Goal: Task Accomplishment & Management: Use online tool/utility

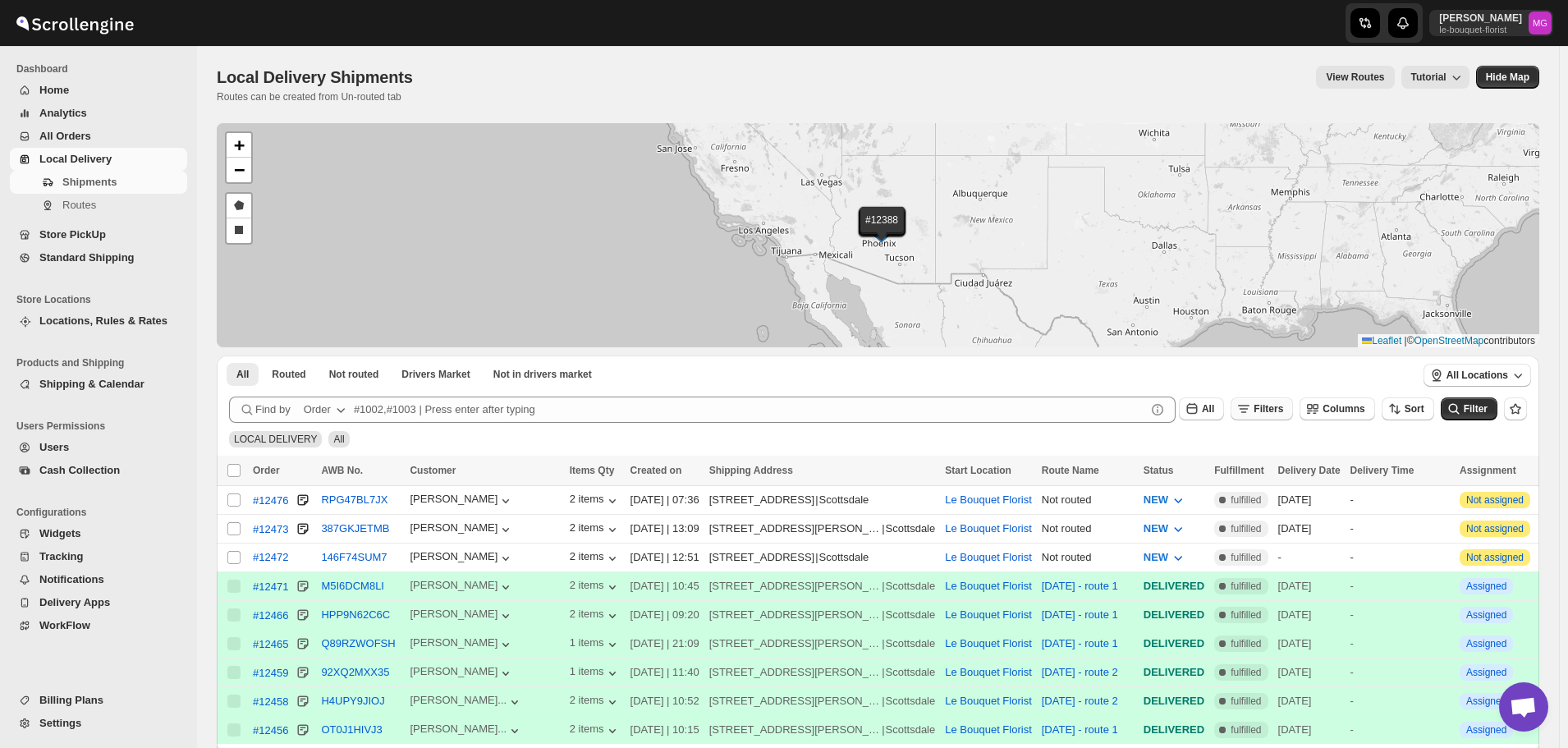
click at [1275, 415] on button "Filters" at bounding box center [1262, 409] width 63 height 23
click at [1268, 469] on span "Add Filter" at bounding box center [1284, 473] width 46 height 13
click at [1240, 471] on button "Select" at bounding box center [1187, 474] width 123 height 23
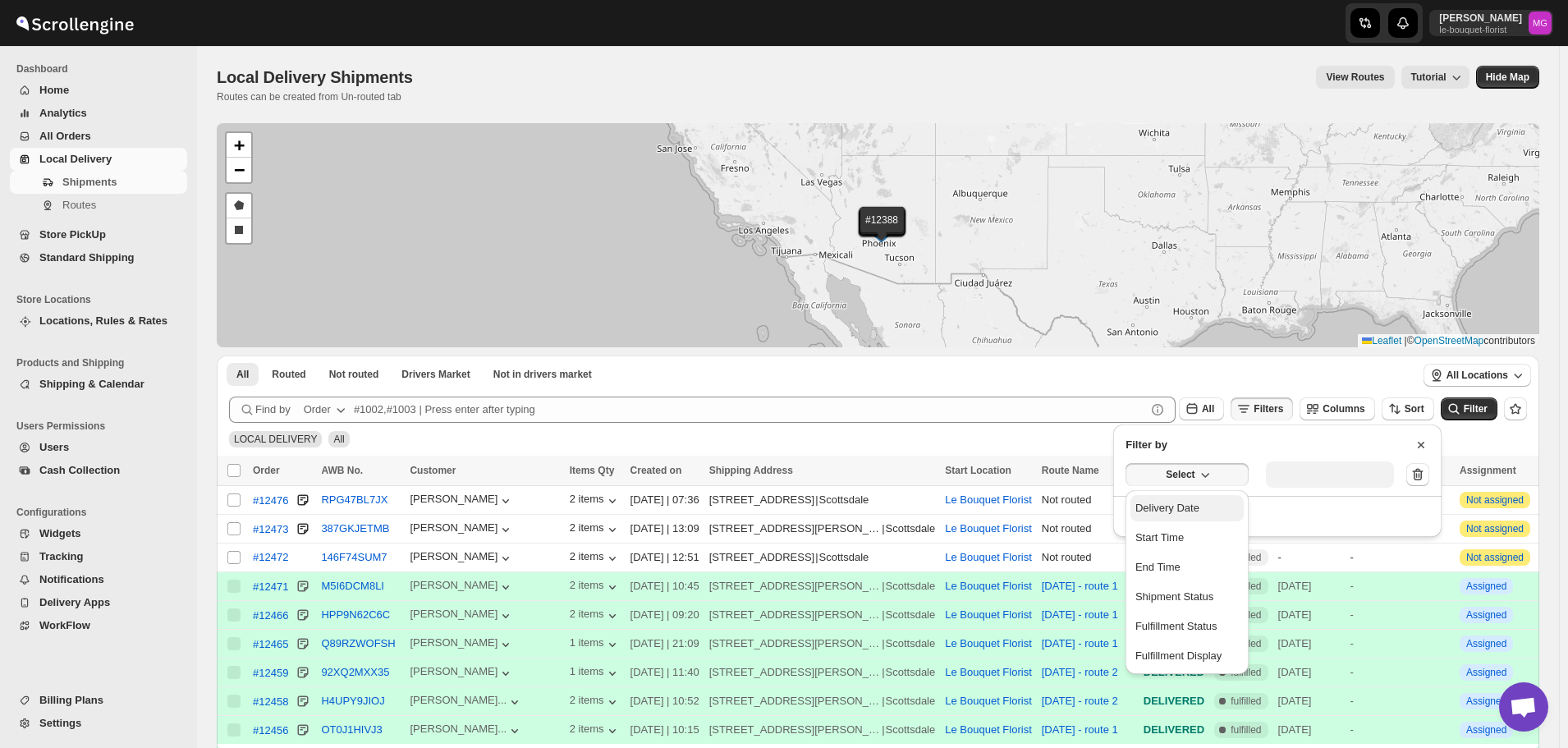
click at [1226, 518] on button "Delivery Date" at bounding box center [1187, 508] width 113 height 26
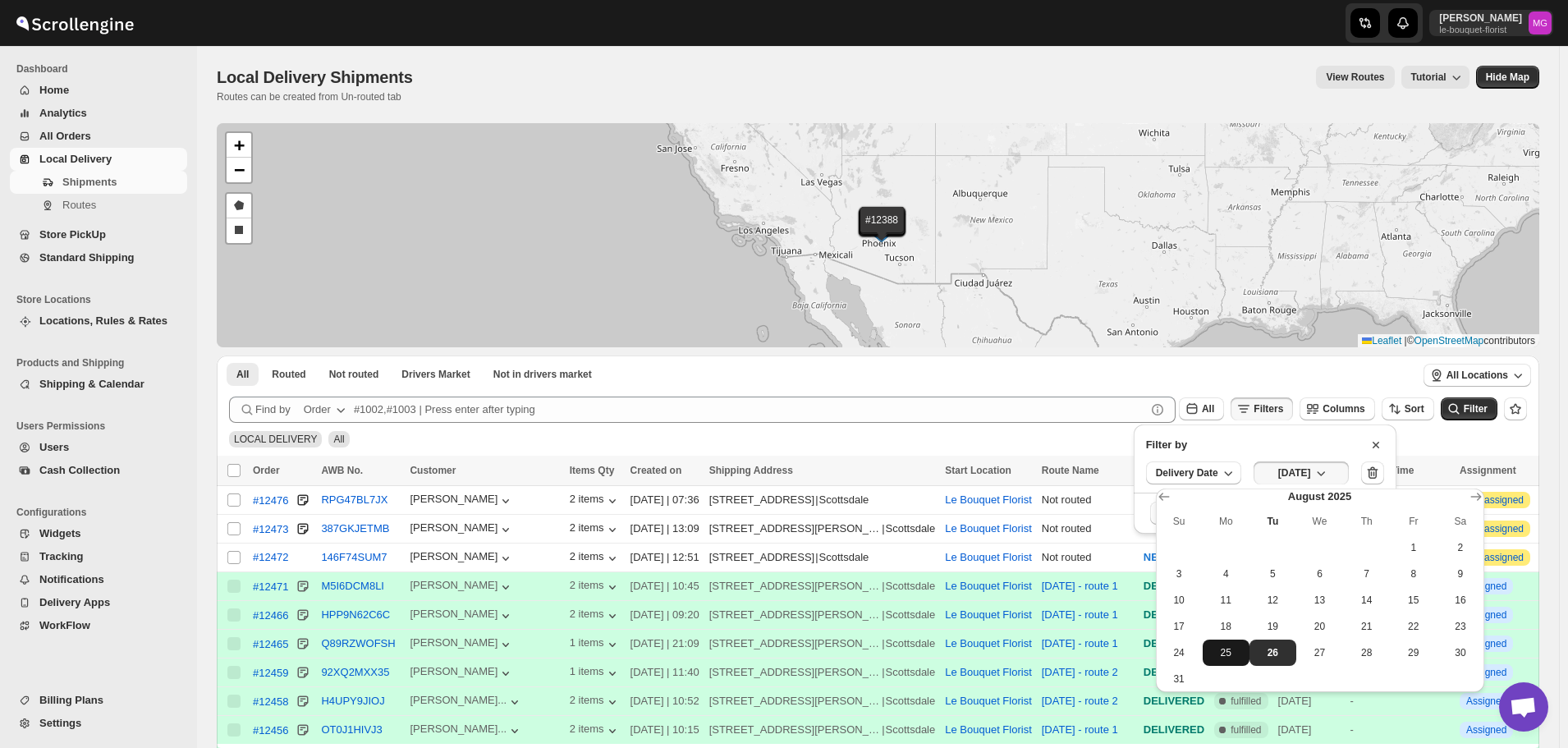
click at [1224, 662] on button "25" at bounding box center [1226, 652] width 47 height 26
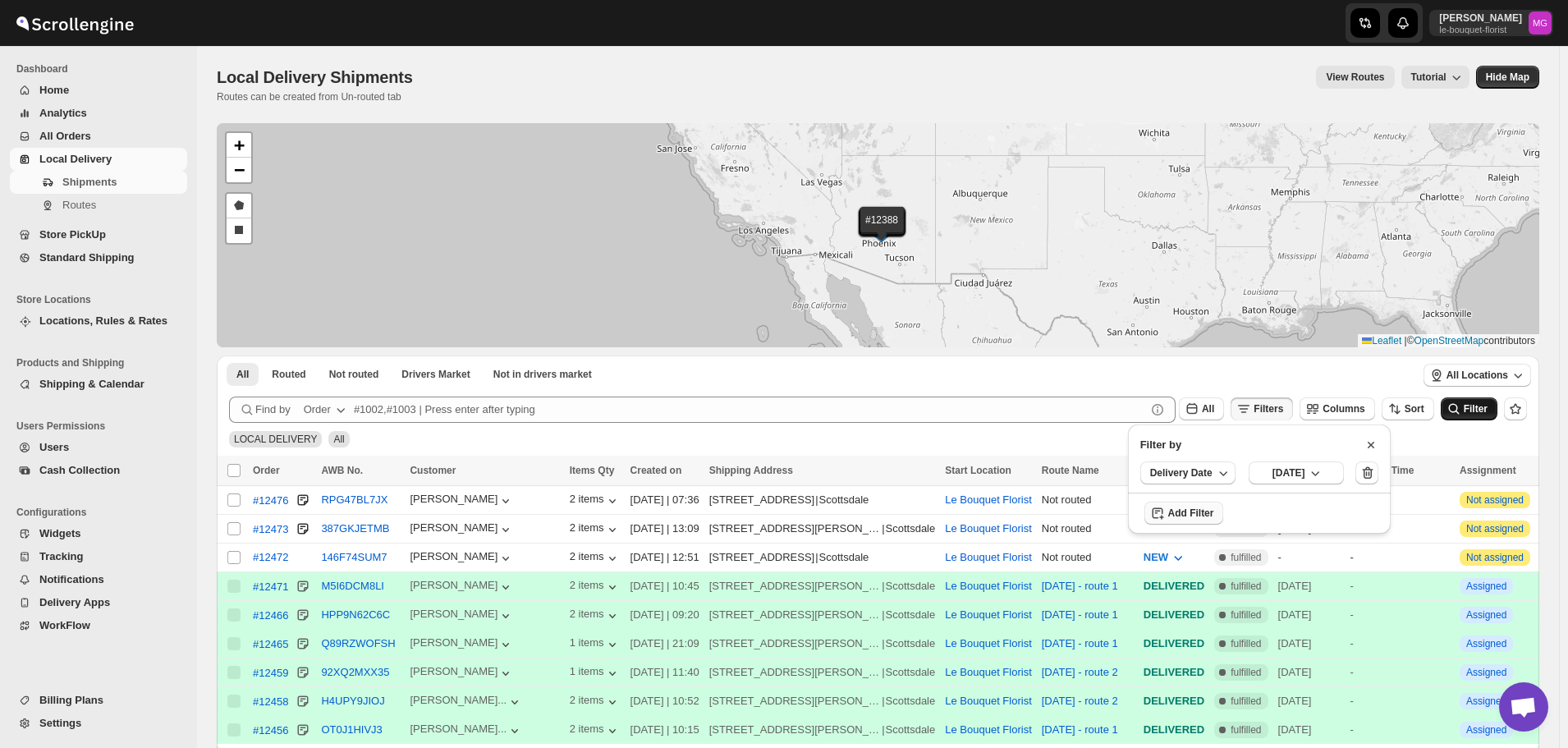
click at [1479, 415] on button "Filter" at bounding box center [1468, 409] width 56 height 23
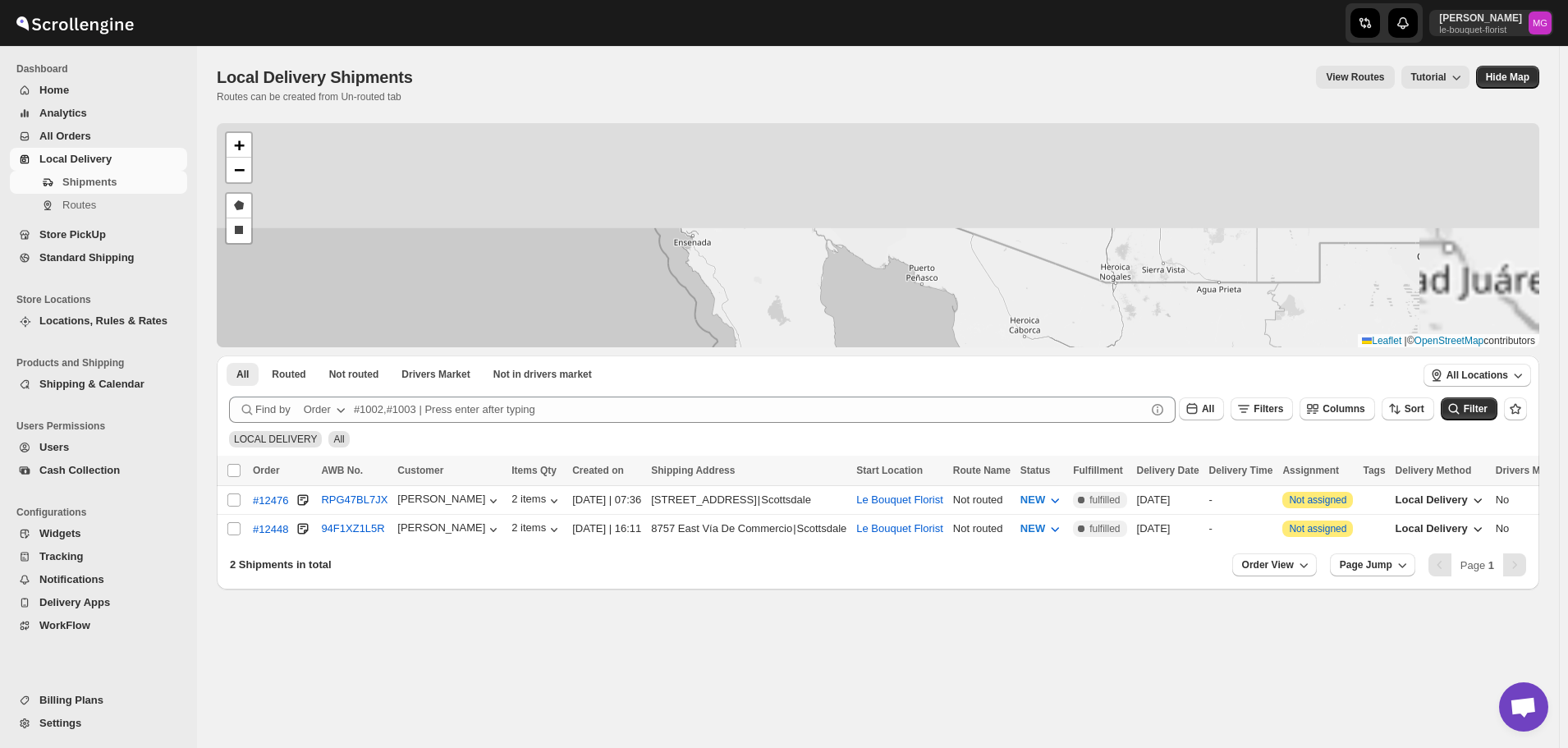
drag, startPoint x: 1118, startPoint y: 195, endPoint x: 904, endPoint y: 315, distance: 245.3
click at [907, 321] on div "#12476 #12448 + − Draw a polygon Draw a rectangle Leaflet | © OpenStreetMap con…" at bounding box center [878, 235] width 1322 height 224
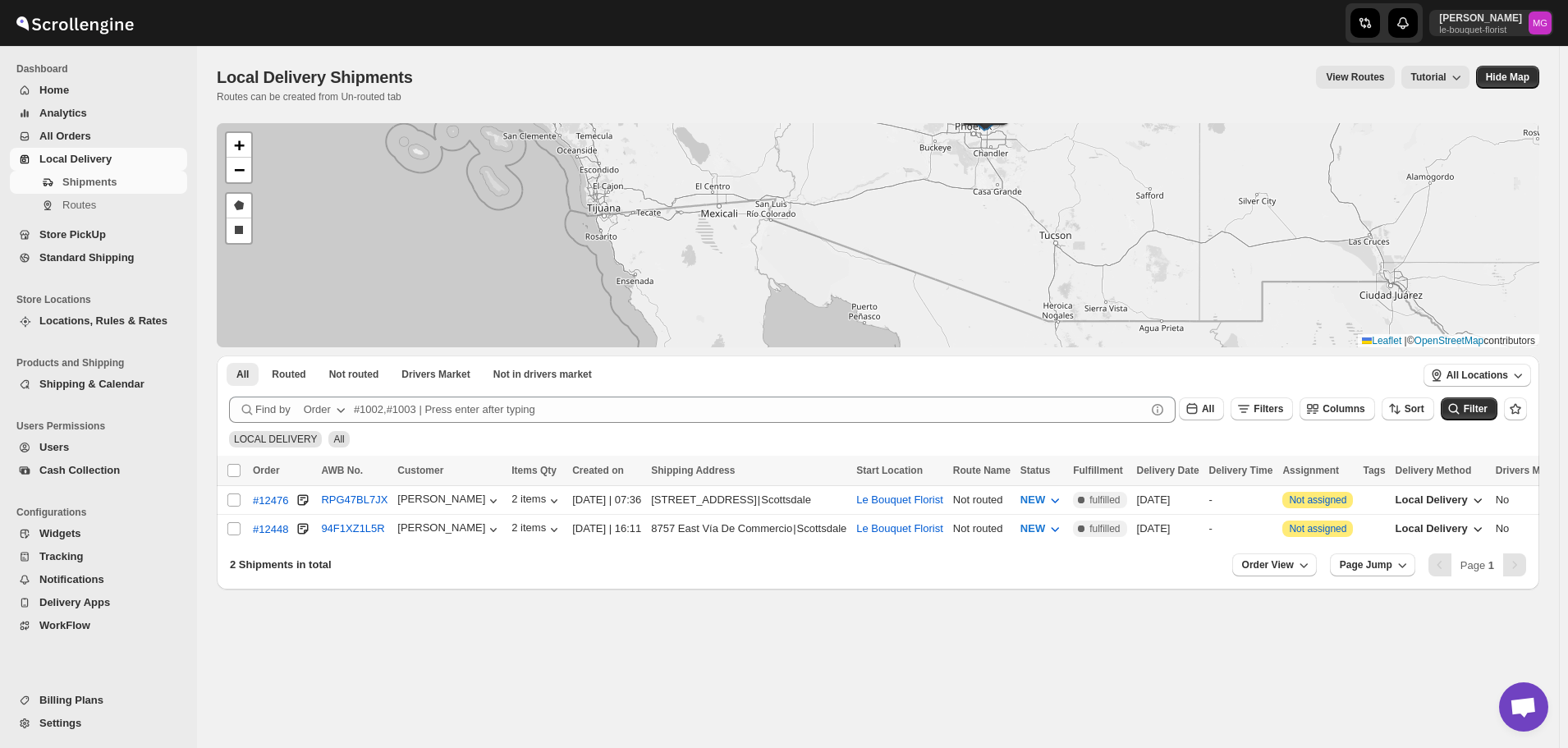
drag, startPoint x: 1193, startPoint y: 234, endPoint x: 1089, endPoint y: 278, distance: 112.9
click at [1105, 351] on div "#12476 #12448 + − Draw a polygon Draw a rectangle Leaflet | © OpenStreetMap con…" at bounding box center [878, 356] width 1322 height 467
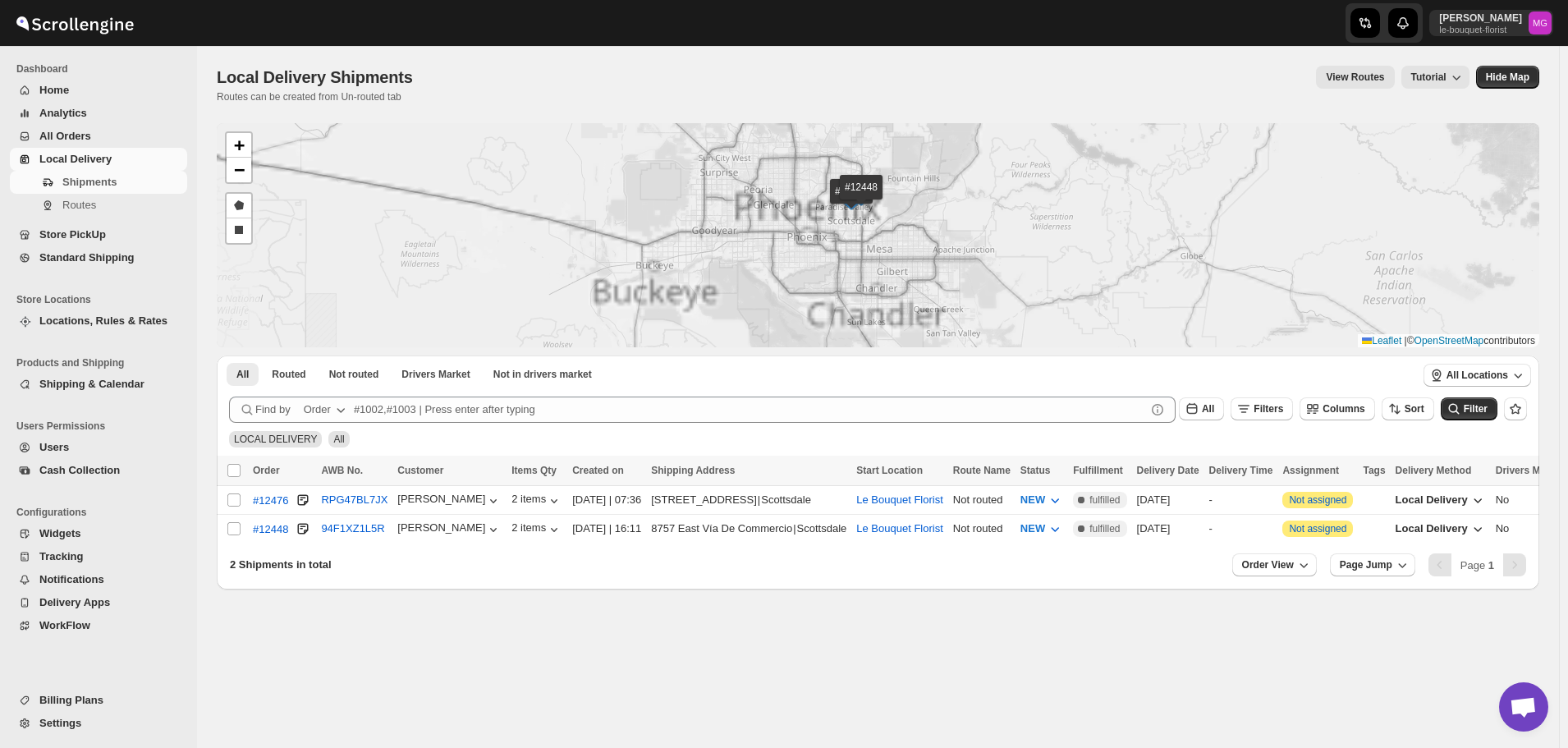
drag, startPoint x: 918, startPoint y: 220, endPoint x: 906, endPoint y: 221, distance: 12.0
click at [919, 221] on div "#12476 #12448 + − Draw a polygon Draw a rectangle Leaflet | © OpenStreetMap con…" at bounding box center [878, 235] width 1322 height 224
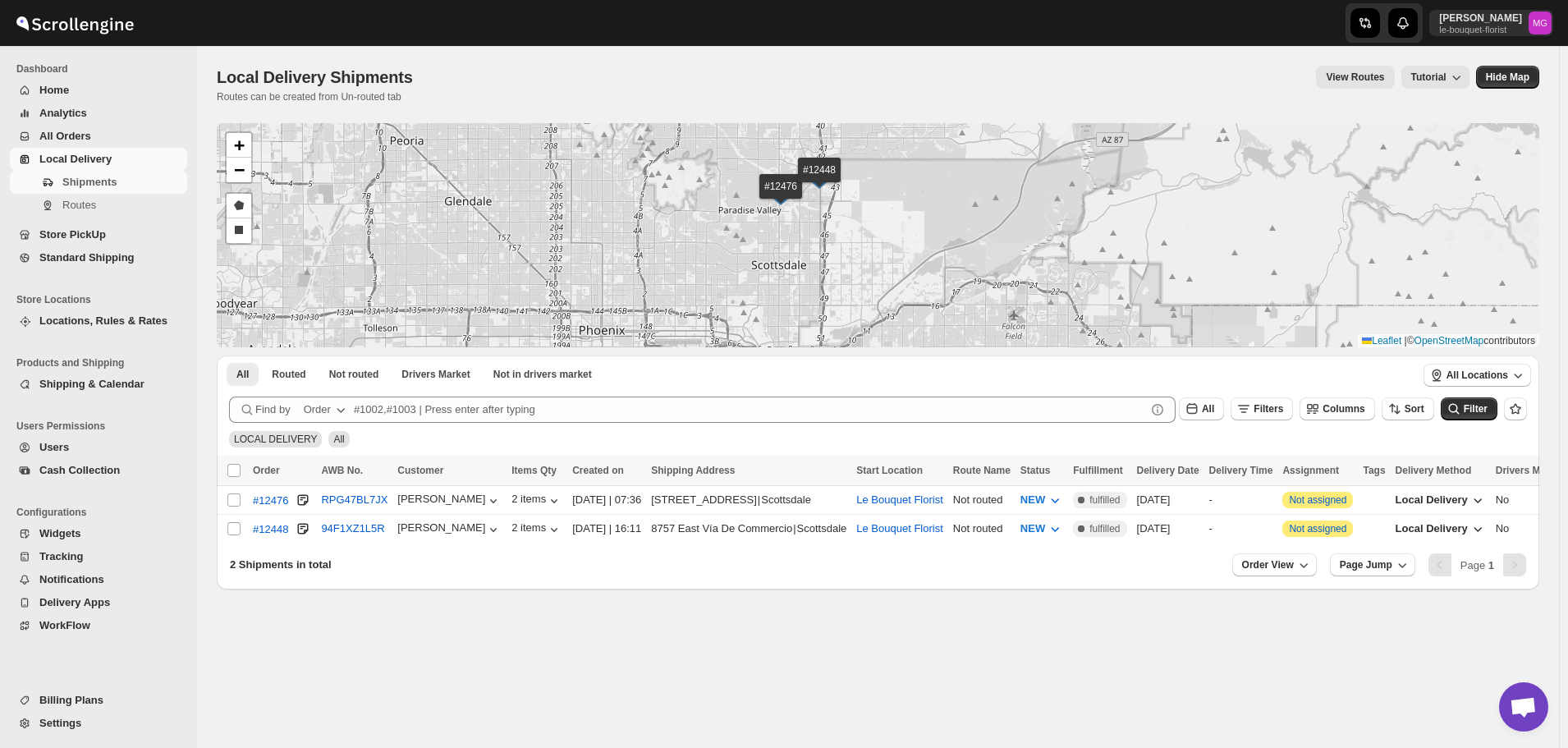
drag, startPoint x: 854, startPoint y: 206, endPoint x: 850, endPoint y: 218, distance: 12.6
click at [860, 216] on div "#12476 #12448 + − Draw a polygon Draw a rectangle Leaflet | © OpenStreetMap con…" at bounding box center [878, 235] width 1322 height 224
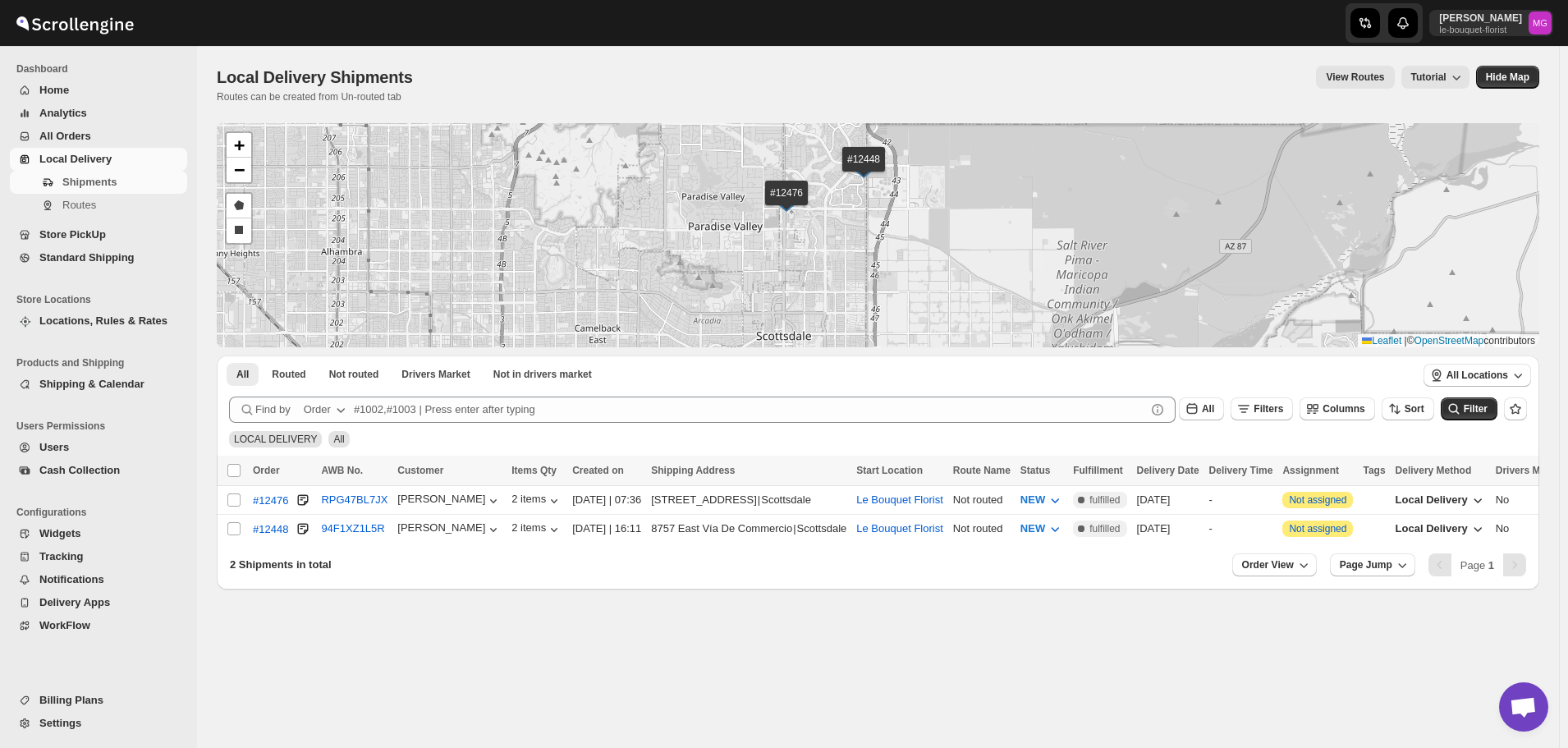
drag, startPoint x: 879, startPoint y: 209, endPoint x: 889, endPoint y: 245, distance: 37.4
click at [889, 245] on div "#12476 #12448 + − Draw a polygon Draw a rectangle Leaflet | © OpenStreetMap con…" at bounding box center [878, 235] width 1322 height 224
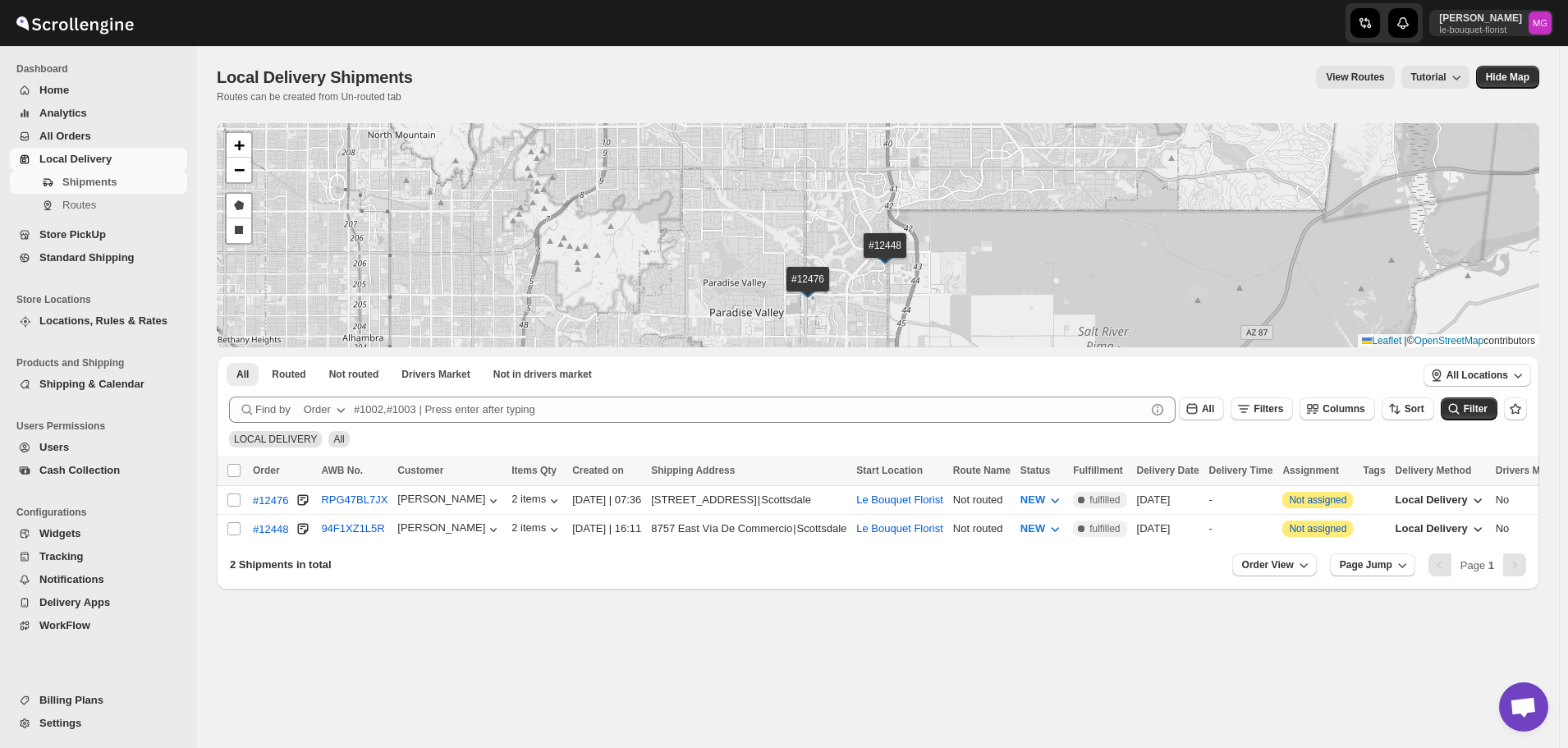
click at [1082, 218] on div "#12476 #12448 + − Draw a polygon Draw a rectangle Leaflet | © OpenStreetMap con…" at bounding box center [878, 235] width 1322 height 224
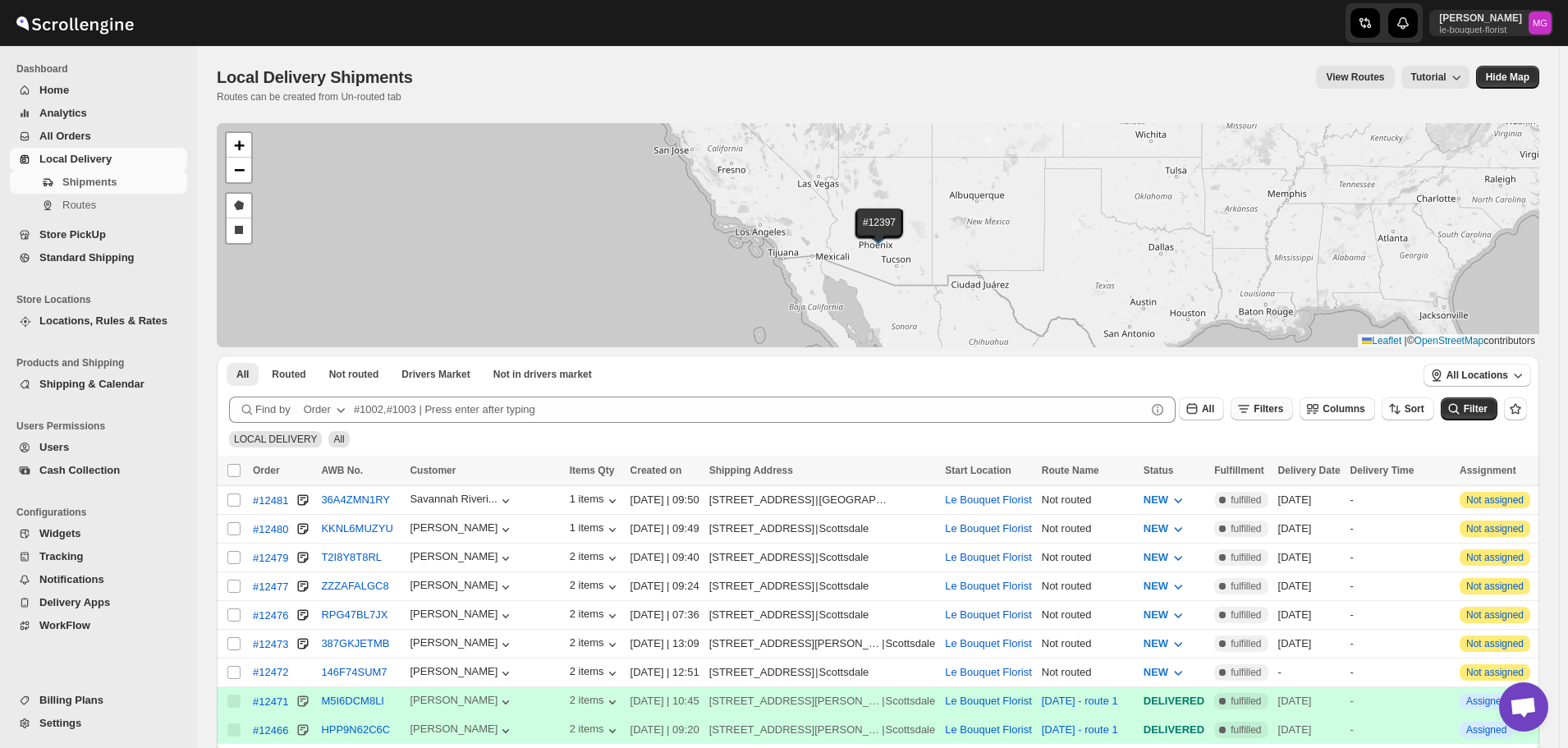
click at [1283, 407] on span "Filters" at bounding box center [1268, 408] width 30 height 11
click at [1296, 473] on span "Add Filter" at bounding box center [1284, 473] width 46 height 13
click at [1220, 477] on button "Select" at bounding box center [1187, 474] width 123 height 23
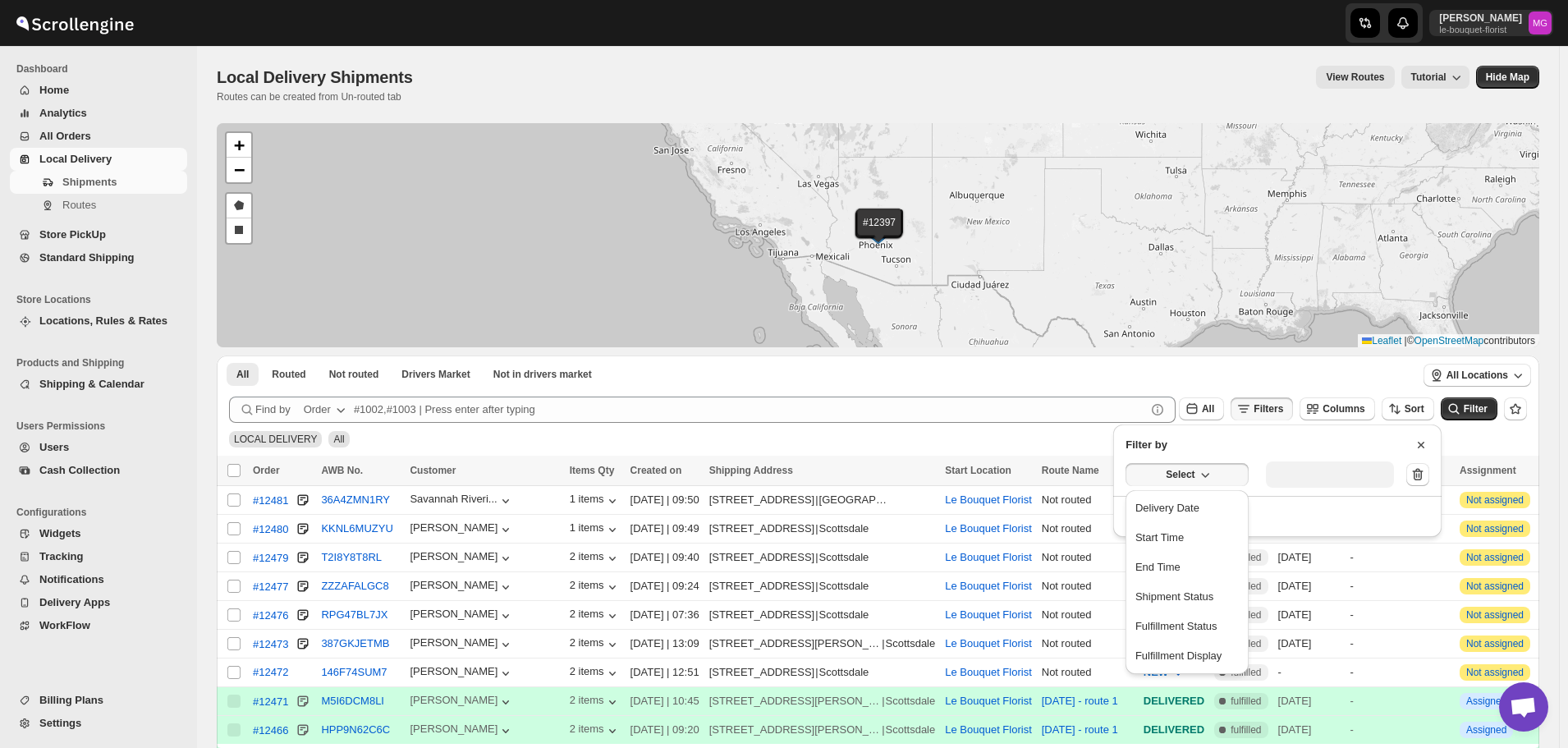
click at [1208, 493] on ul "Delivery Date Start Time End Time Shipment Status Fulfillment Status Fulfillmen…" at bounding box center [1187, 582] width 123 height 184
click at [1208, 506] on button "Delivery Date" at bounding box center [1187, 508] width 113 height 26
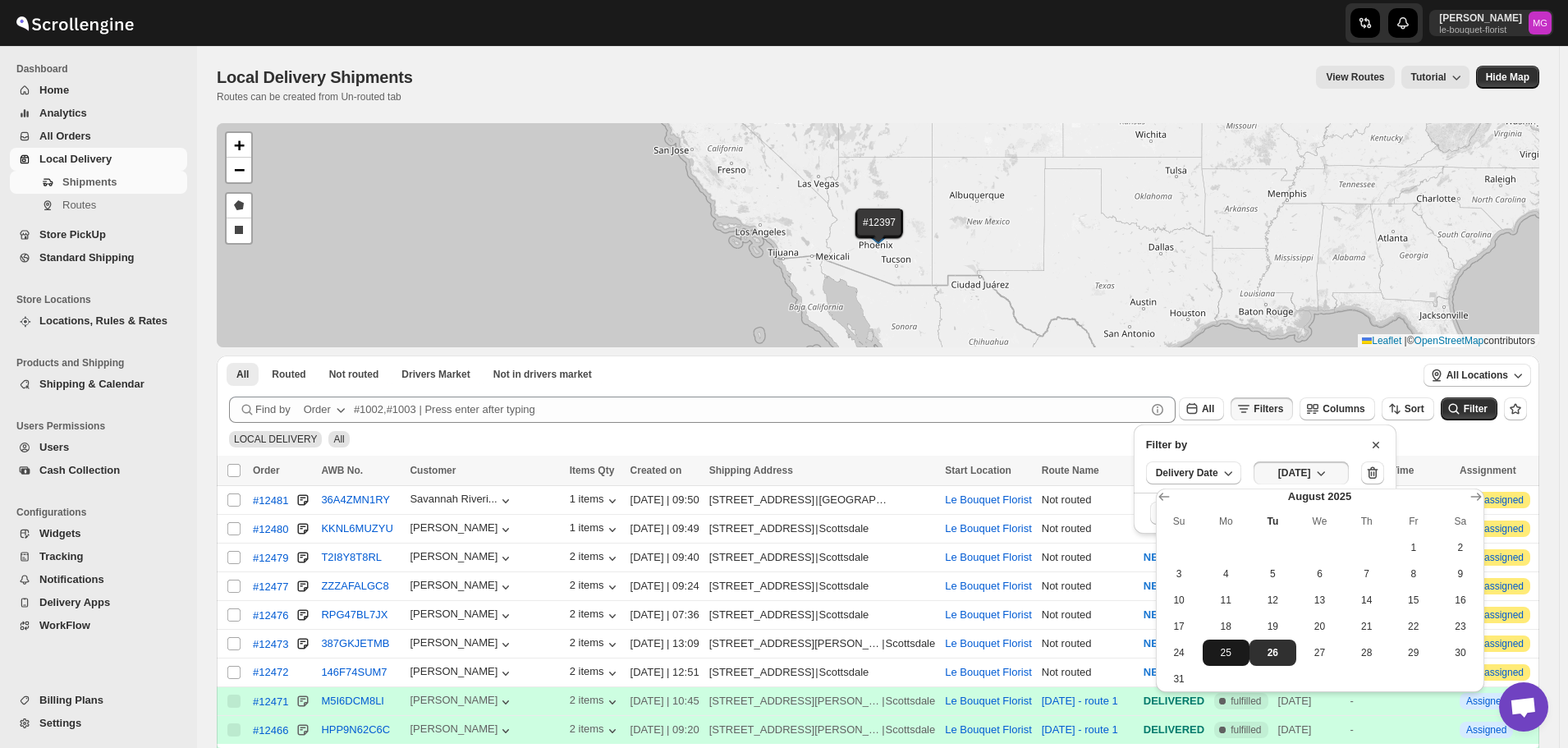
click at [1224, 646] on span "25" at bounding box center [1225, 652] width 34 height 13
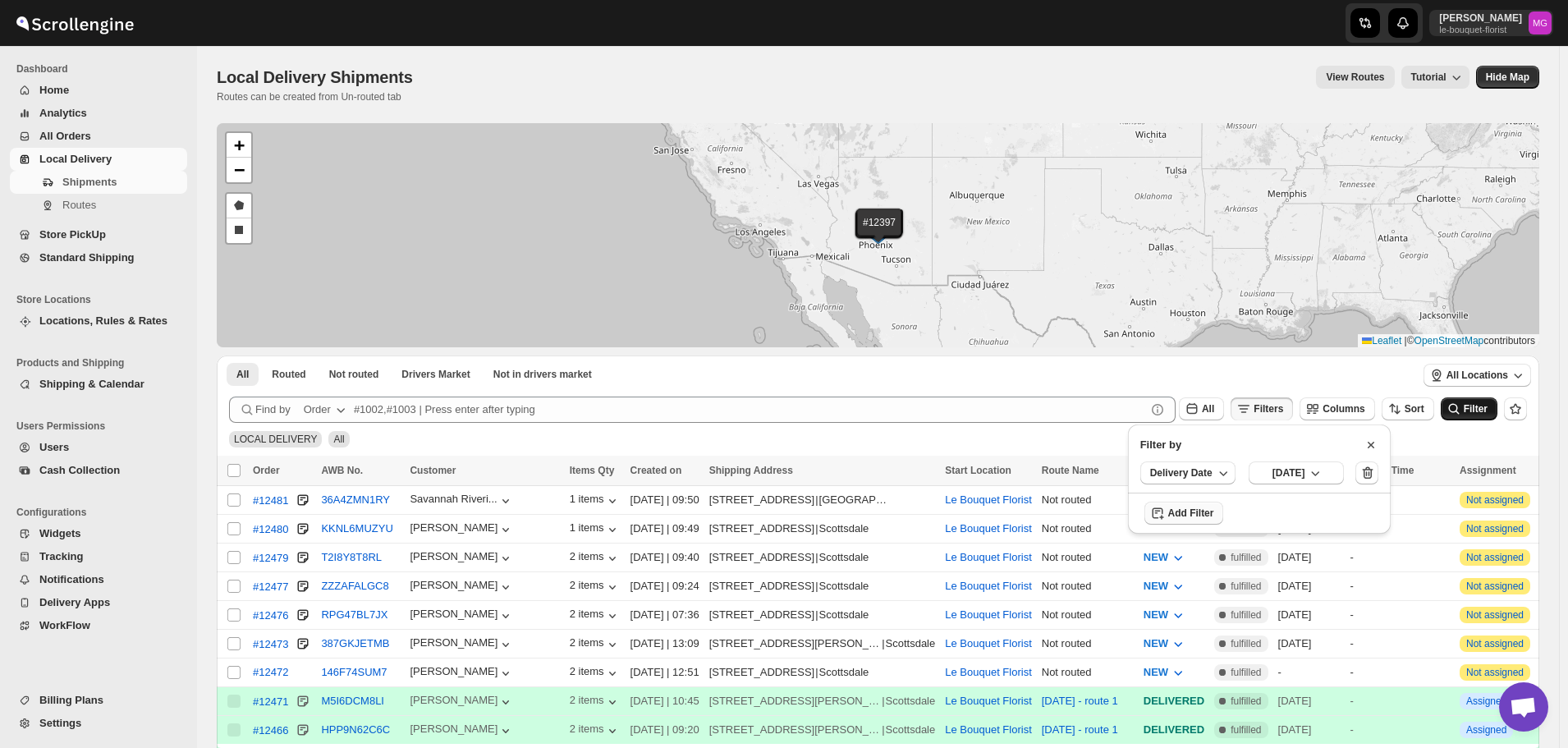
click at [1486, 408] on span "Filter" at bounding box center [1475, 408] width 23 height 11
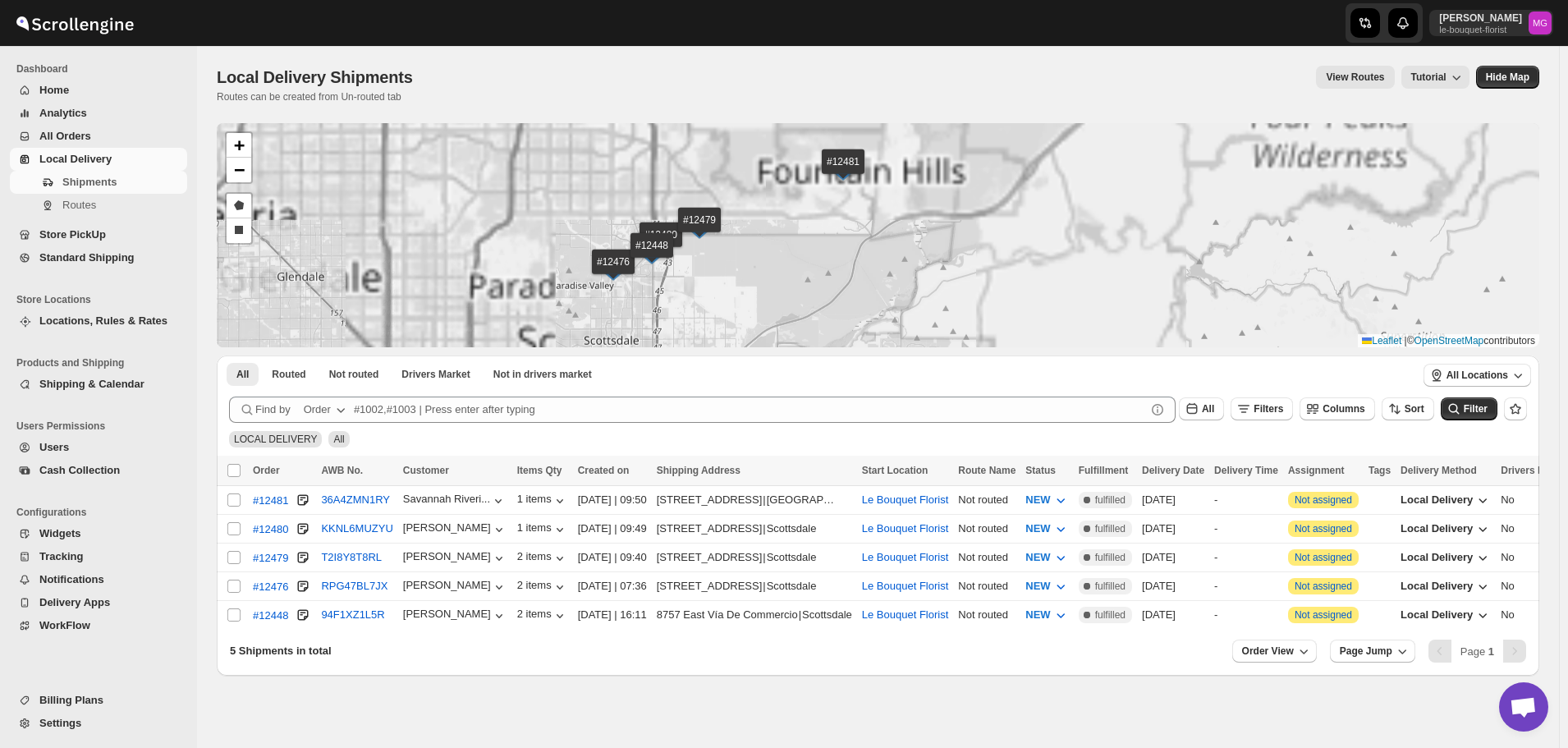
drag, startPoint x: 839, startPoint y: 216, endPoint x: 946, endPoint y: 367, distance: 185.1
click at [946, 367] on div "#12481 #12480 #12479 #12476 #12448 + − Draw a polygon Draw a rectangle Leaflet …" at bounding box center [878, 400] width 1322 height 553
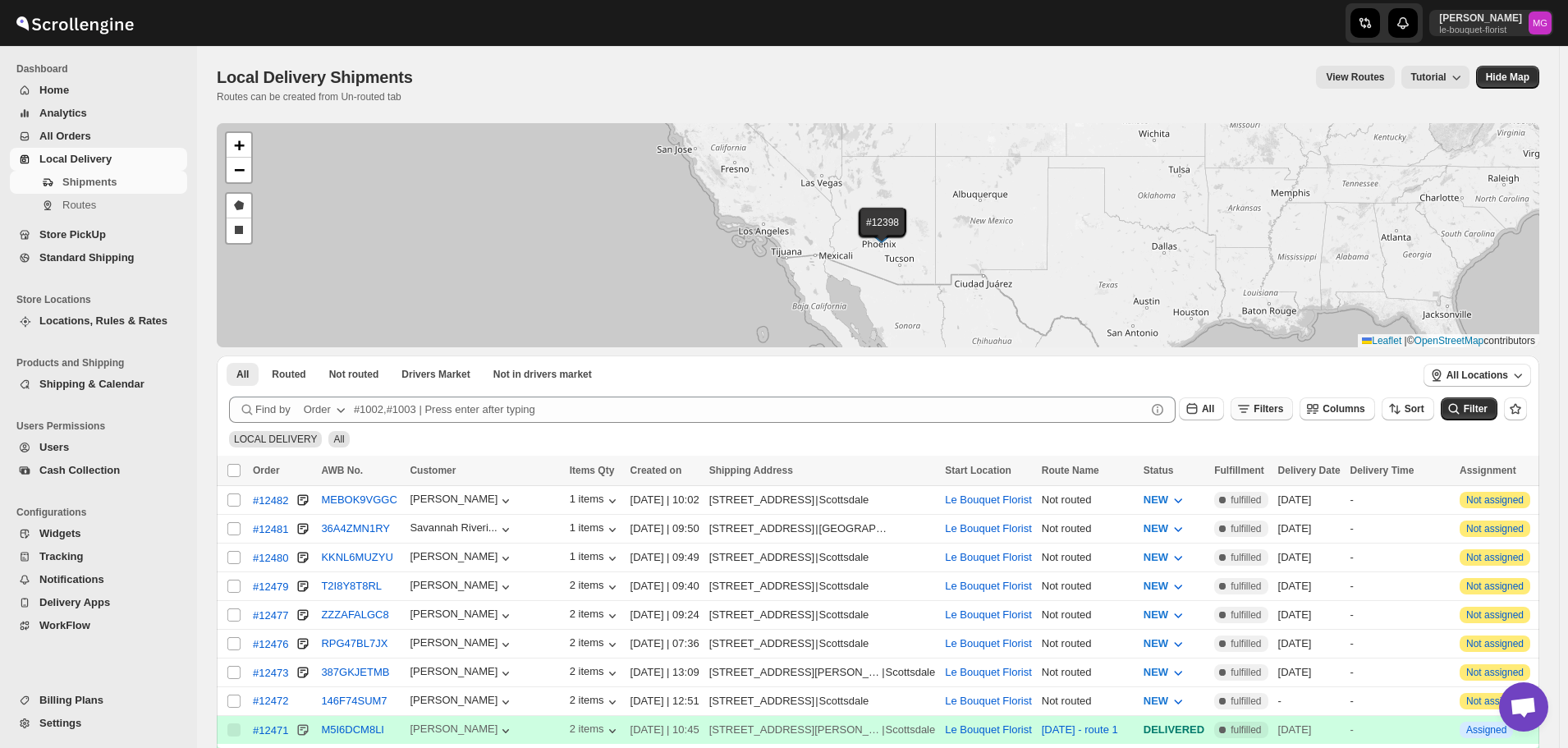
click at [1283, 409] on span "Filters" at bounding box center [1268, 408] width 30 height 11
click at [1281, 467] on button "Add Filter" at bounding box center [1278, 473] width 79 height 23
click at [1177, 463] on button "Select" at bounding box center [1187, 474] width 123 height 23
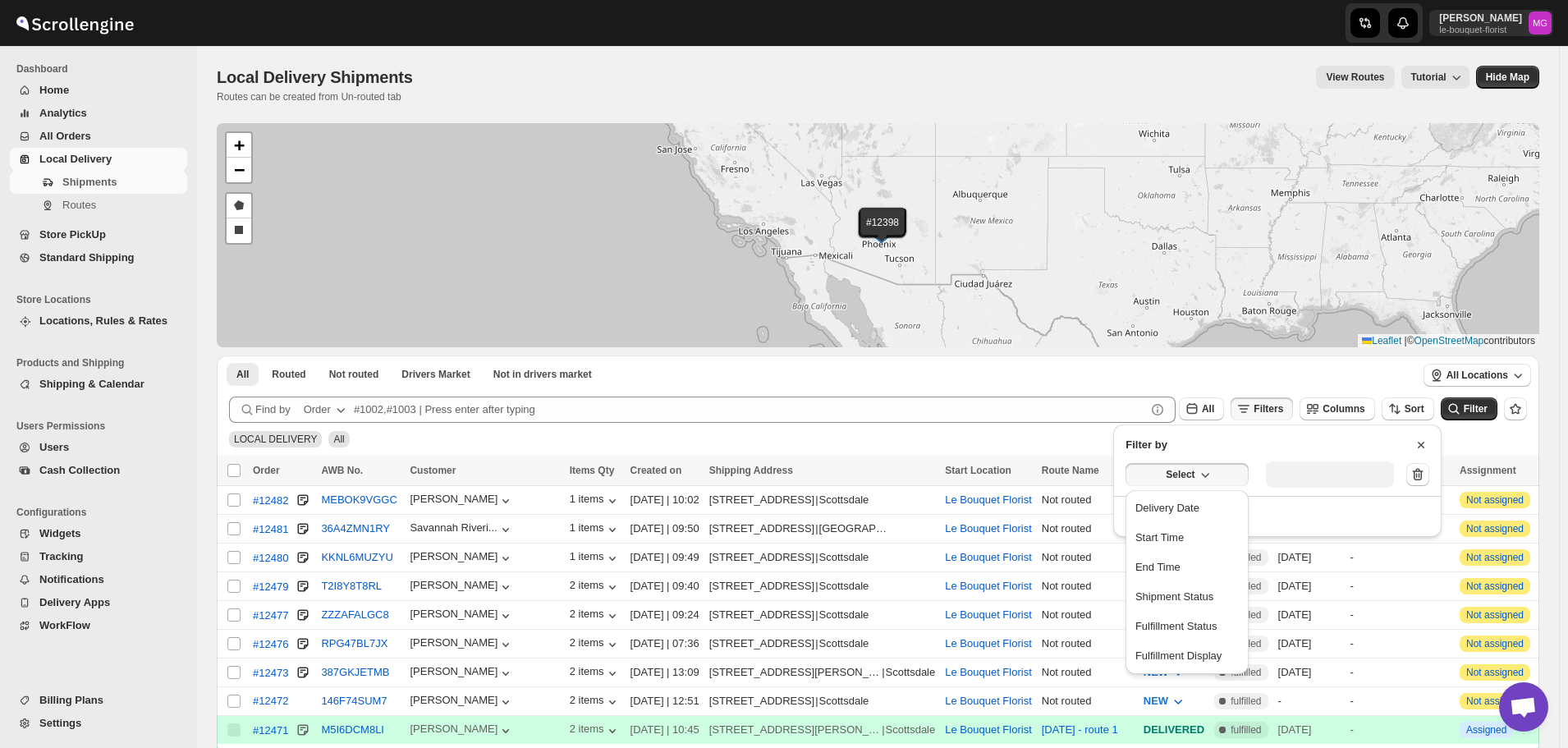
click at [1165, 483] on button "Select" at bounding box center [1187, 474] width 123 height 23
click at [1161, 481] on button "Select" at bounding box center [1187, 474] width 123 height 23
click at [1173, 518] on button "Delivery Date" at bounding box center [1187, 508] width 113 height 26
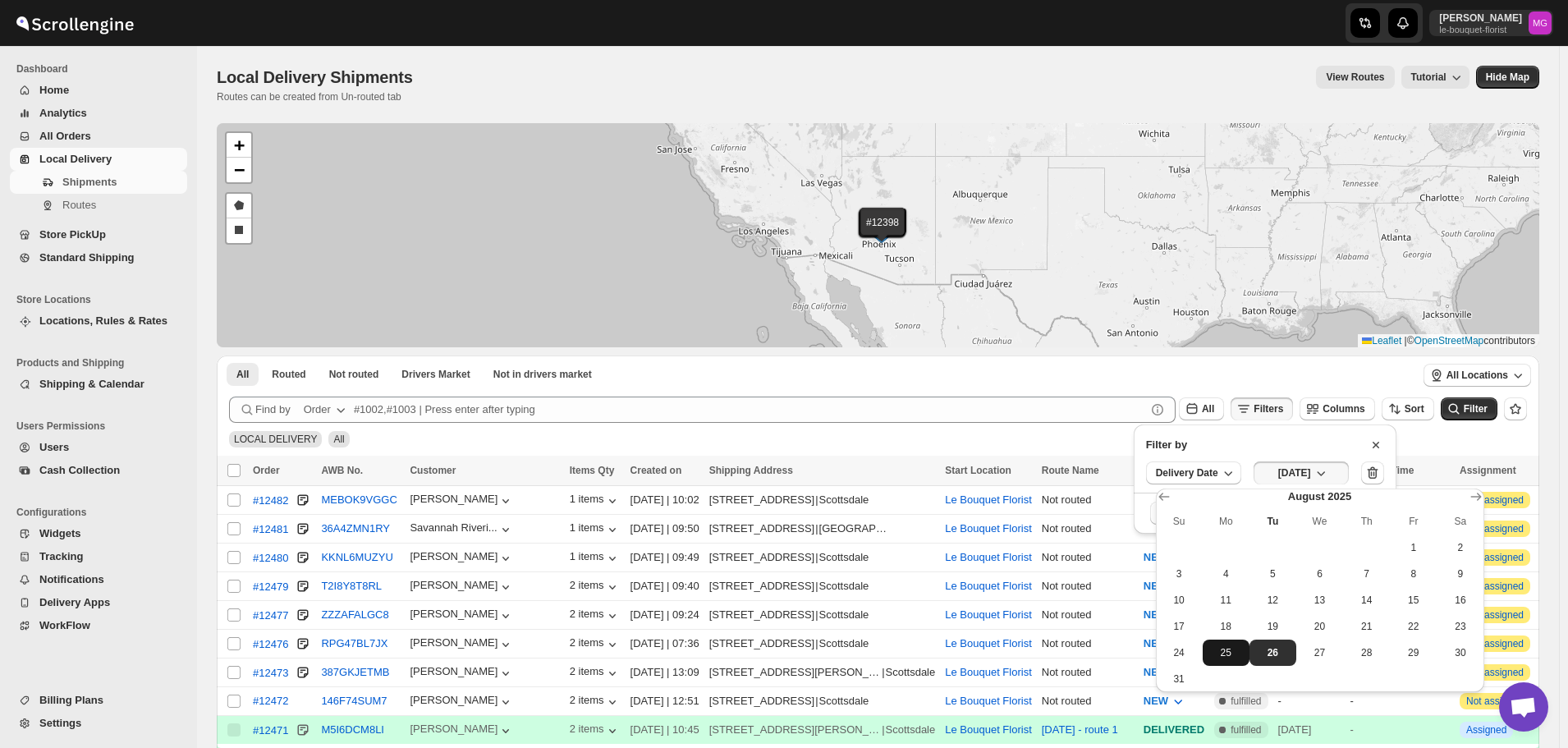
click at [1220, 657] on span "25" at bounding box center [1225, 652] width 34 height 13
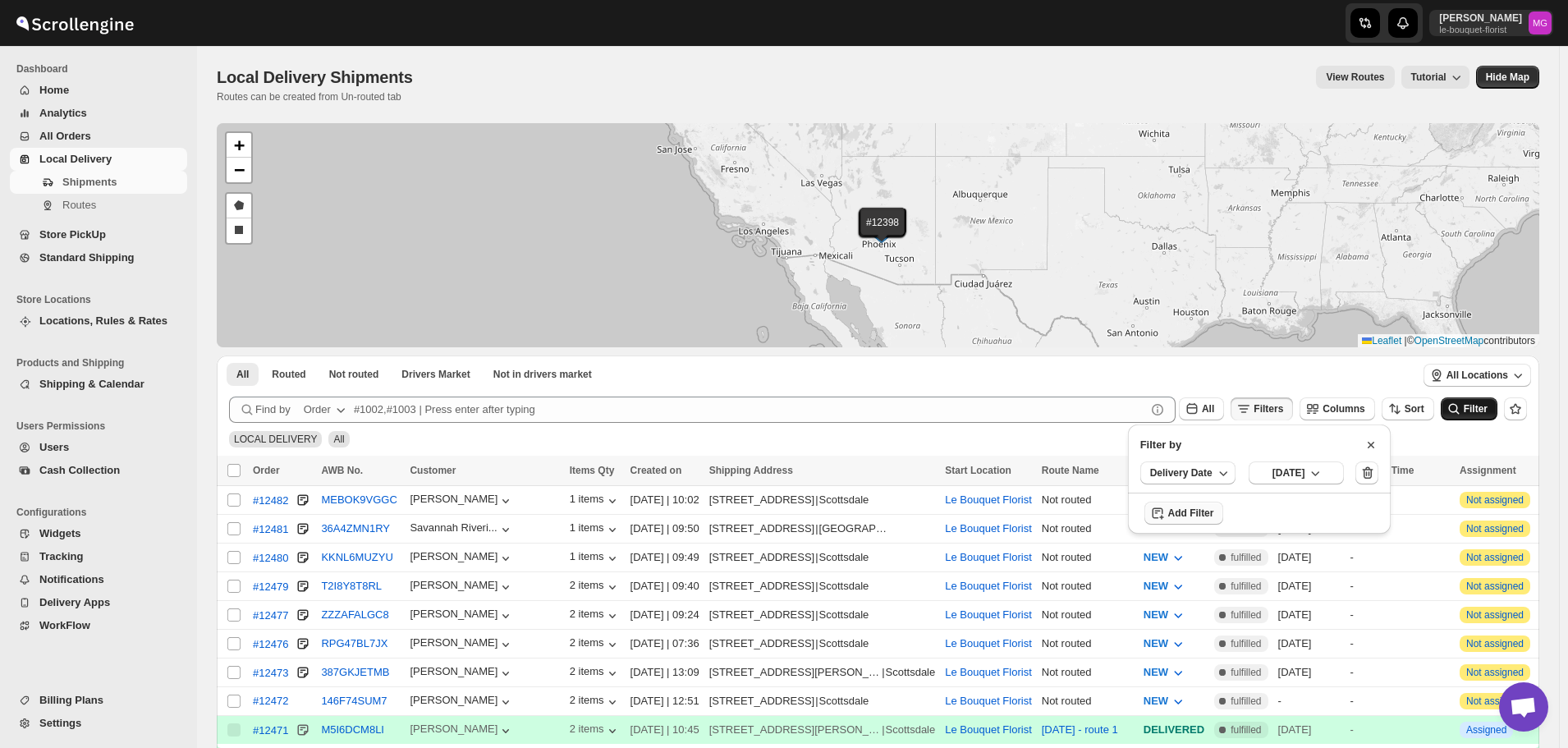
click at [1477, 412] on span "Filter" at bounding box center [1475, 408] width 23 height 11
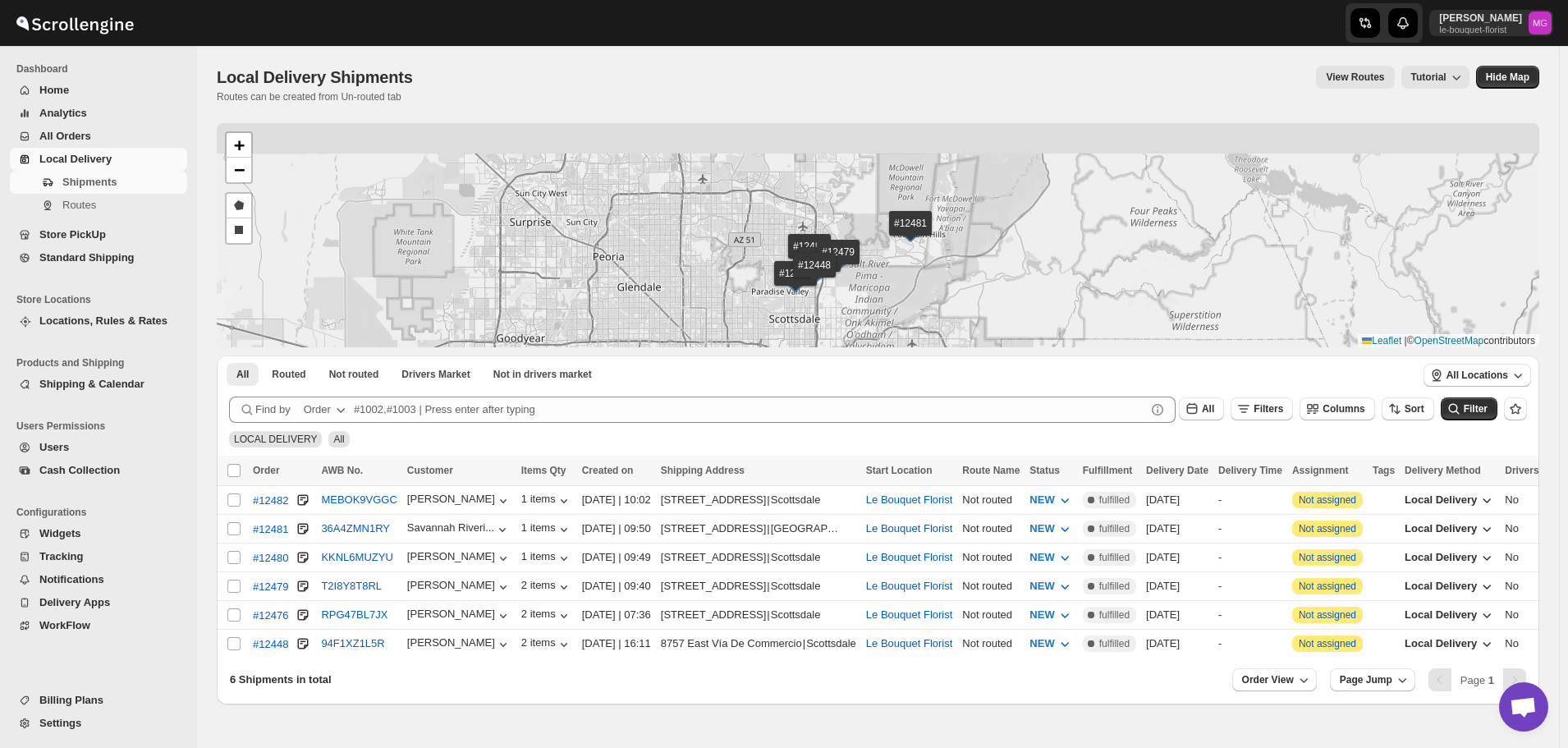
click at [866, 266] on div "#12482 #12481 #12480 #12479 #12476 #12448 + − Draw a polygon Draw a rectangle L…" at bounding box center [878, 235] width 1322 height 224
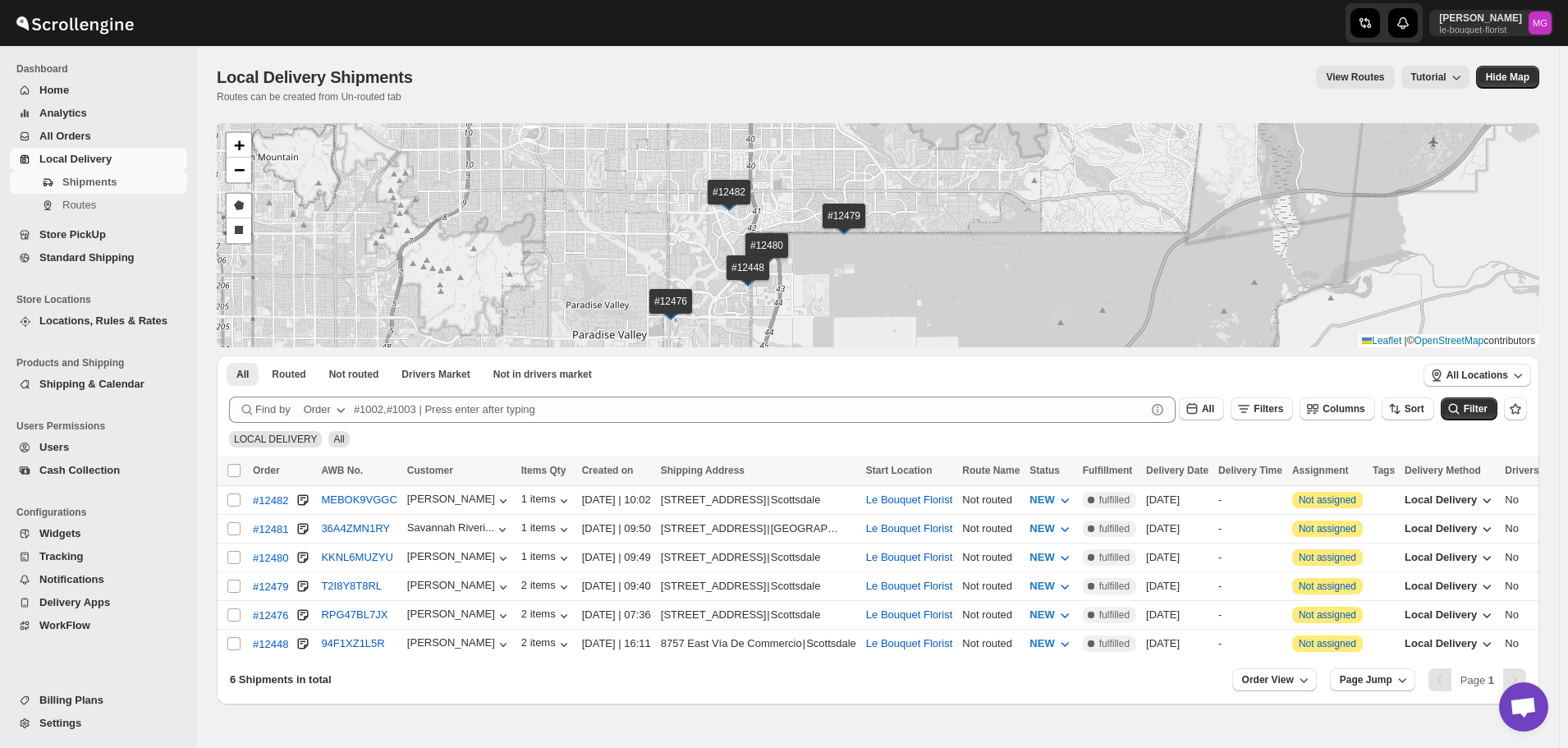
drag, startPoint x: 779, startPoint y: 321, endPoint x: 840, endPoint y: 285, distance: 70.8
click at [840, 285] on div "#12482 #12481 #12480 #12479 #12476 #12448 + − Draw a polygon Draw a rectangle L…" at bounding box center [878, 235] width 1322 height 224
click at [233, 560] on input "Select shipment" at bounding box center [234, 557] width 13 height 13
checkbox input "true"
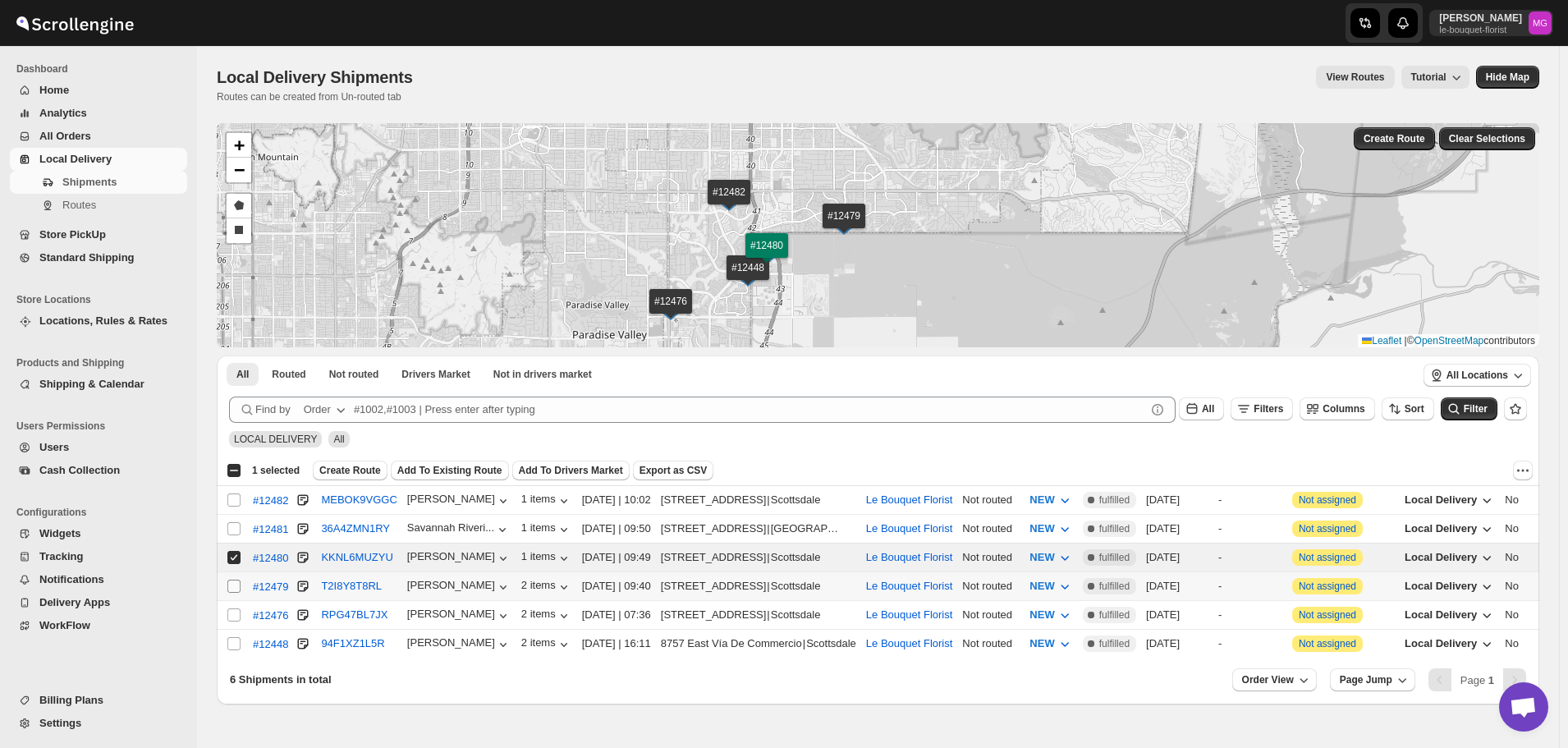
click at [230, 581] on input "Select shipment" at bounding box center [234, 586] width 13 height 13
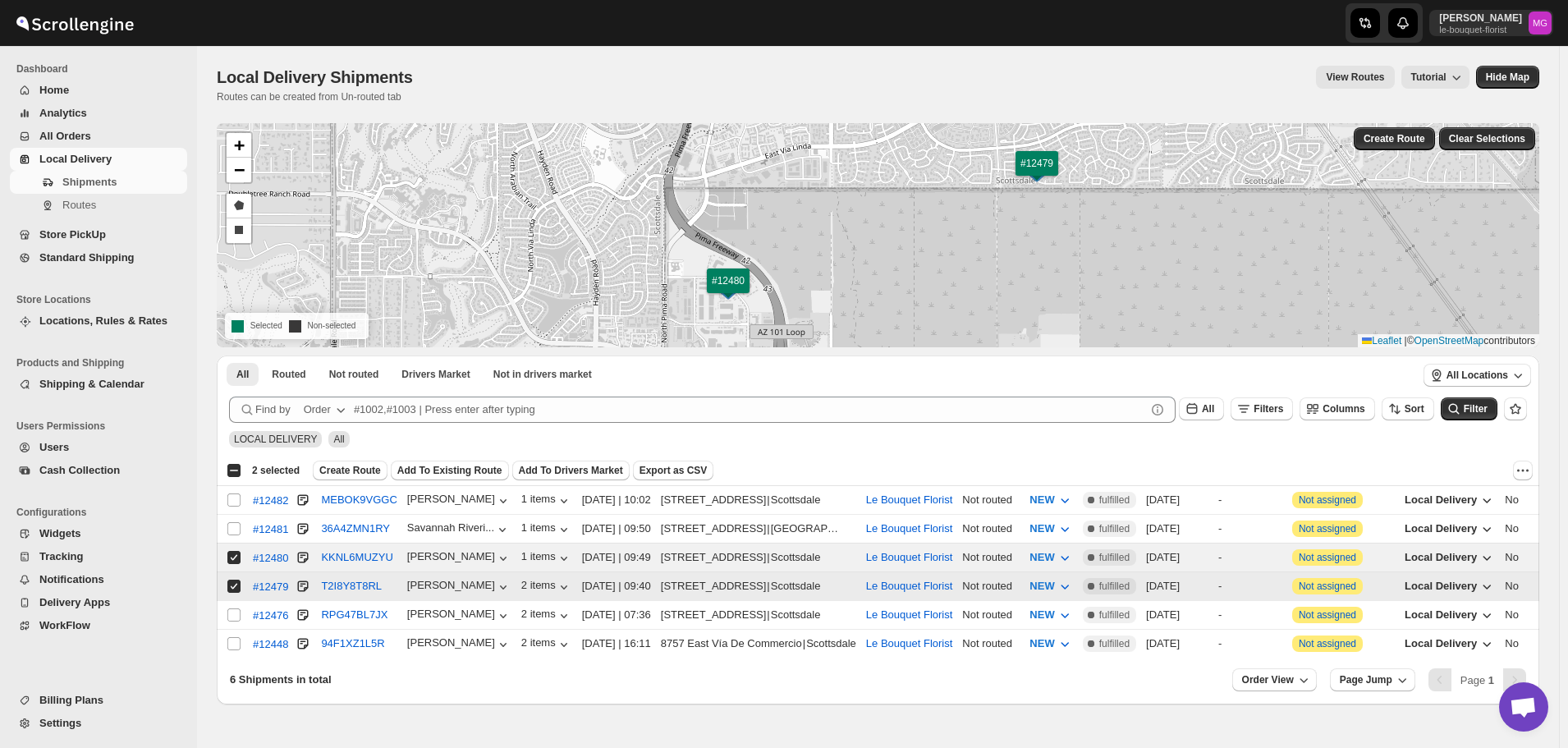
click at [234, 583] on input "Select shipment" at bounding box center [234, 586] width 13 height 13
checkbox input "false"
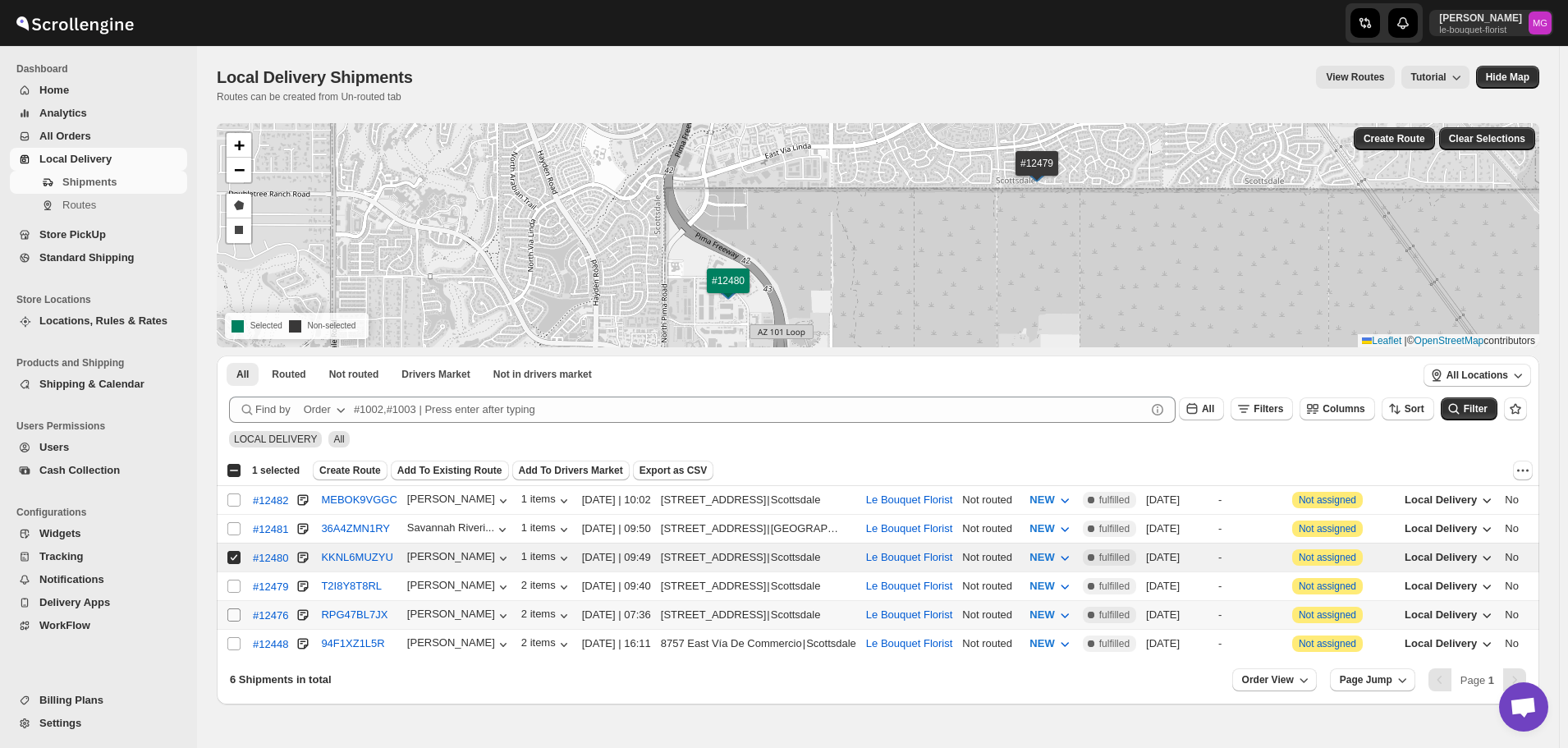
click at [233, 609] on input "Select shipment" at bounding box center [234, 614] width 13 height 13
checkbox input "true"
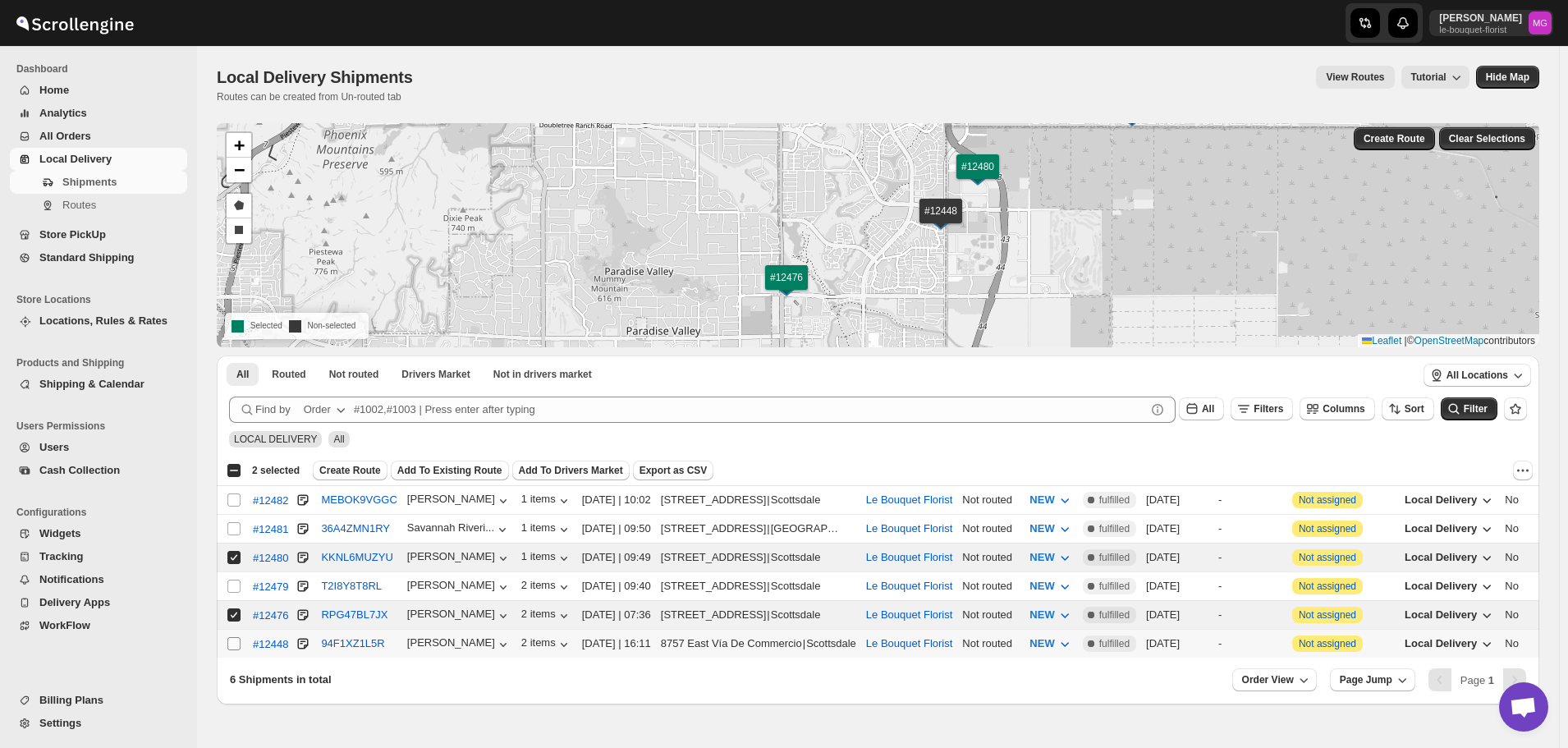
click at [239, 638] on input "Select shipment" at bounding box center [234, 644] width 13 height 13
checkbox input "true"
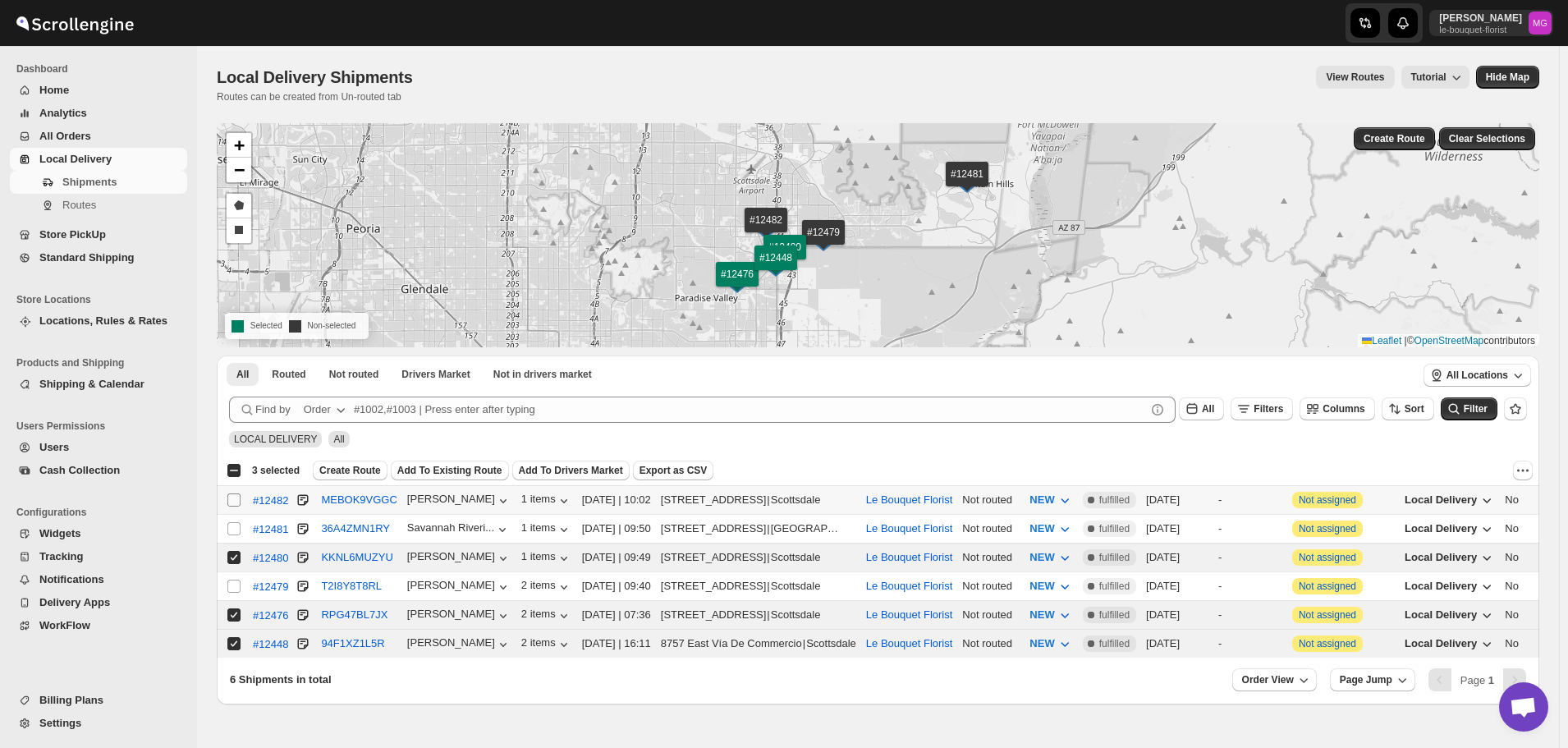
click at [235, 503] on input "Select shipment" at bounding box center [234, 500] width 13 height 13
checkbox input "true"
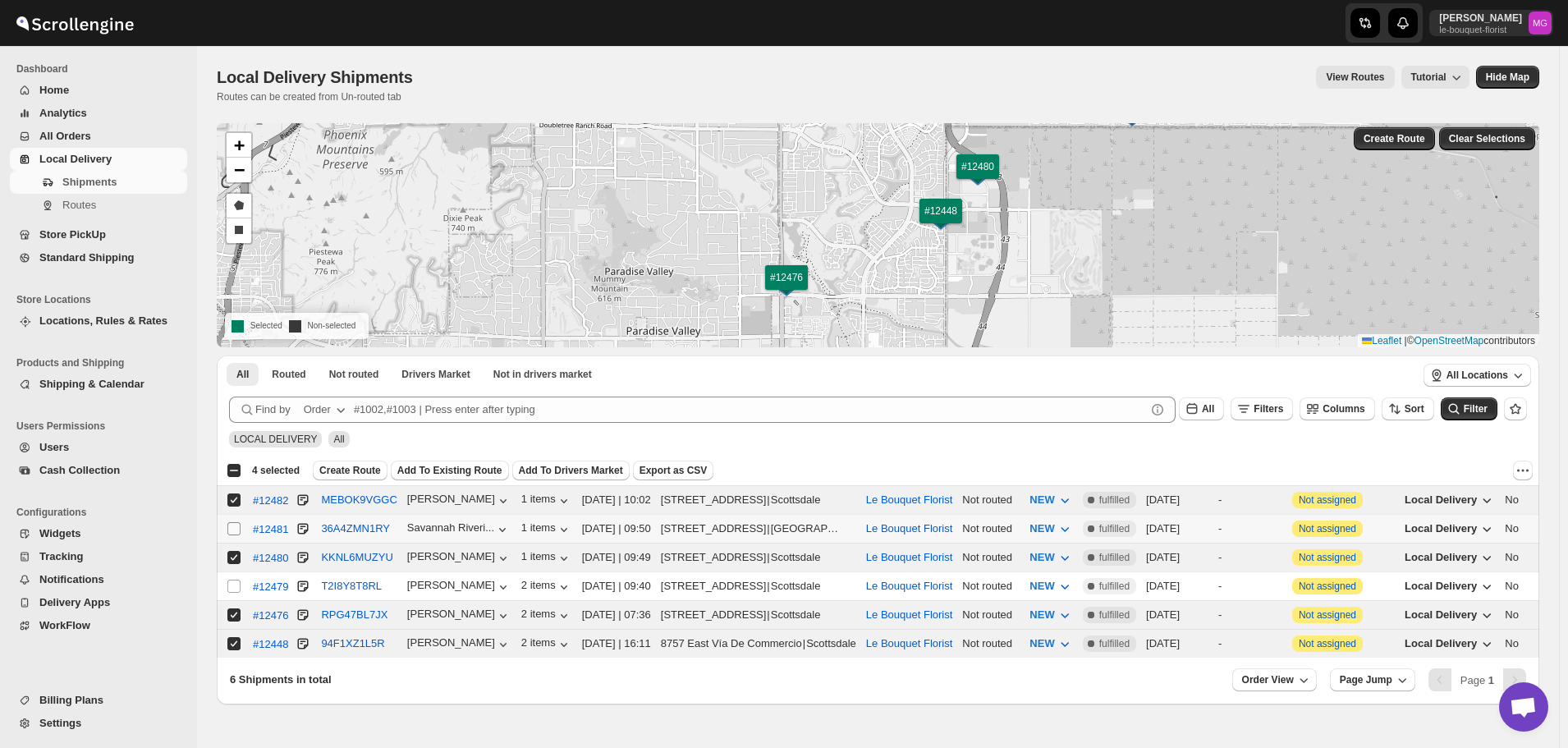
click at [239, 525] on input "Select shipment" at bounding box center [234, 528] width 13 height 13
checkbox input "true"
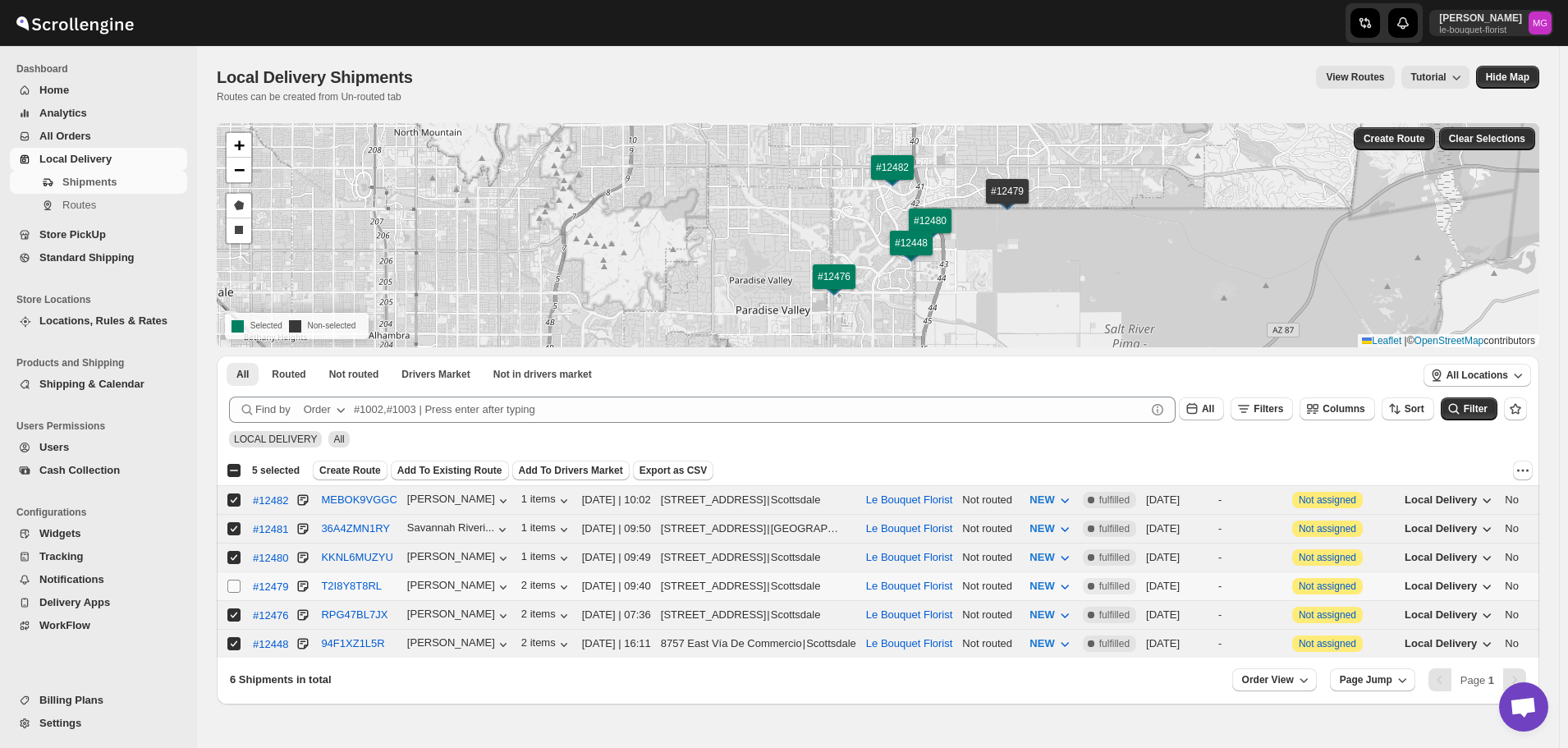
click at [238, 585] on input "Select shipment" at bounding box center [234, 586] width 13 height 13
checkbox input "true"
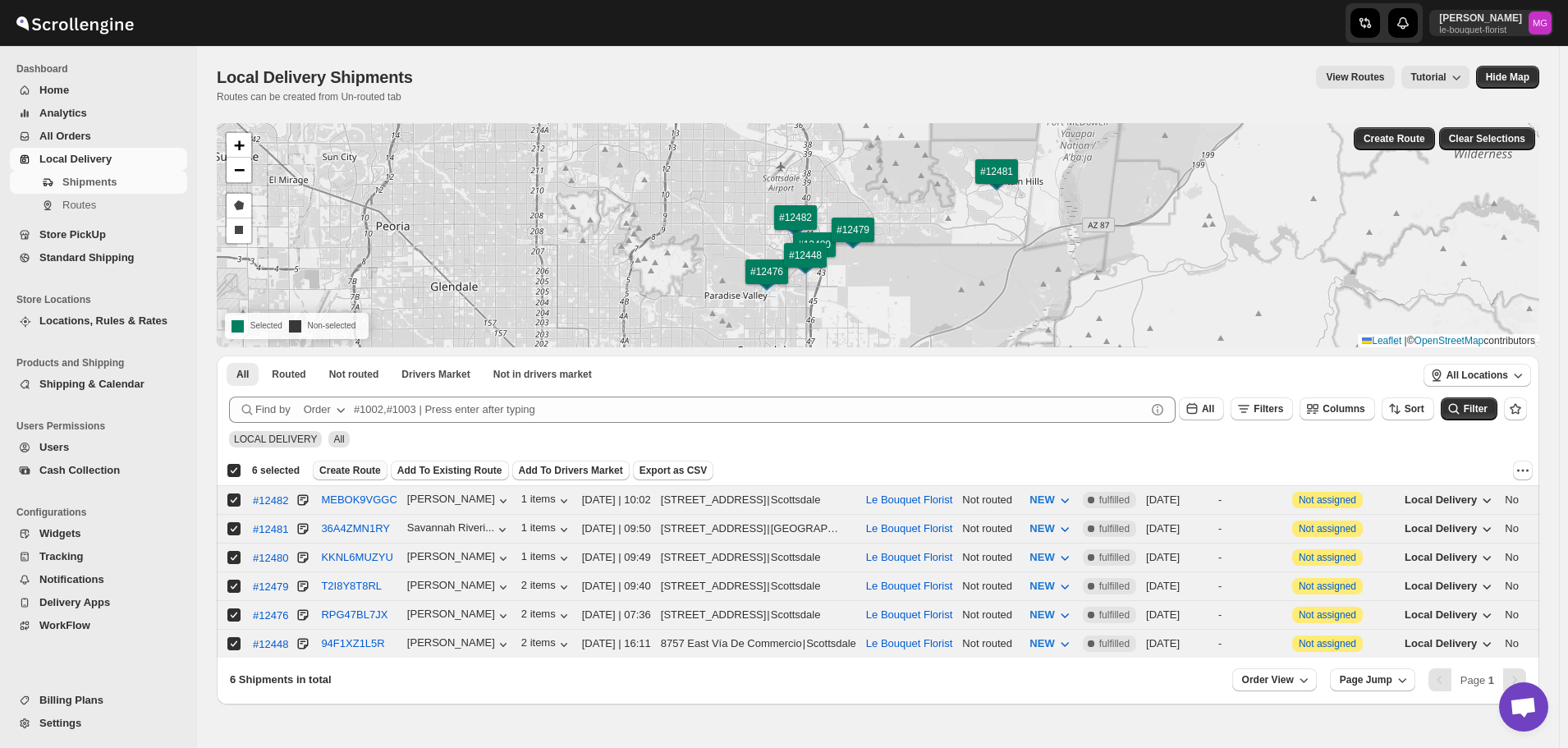
click at [368, 473] on span "Create Route" at bounding box center [350, 470] width 62 height 13
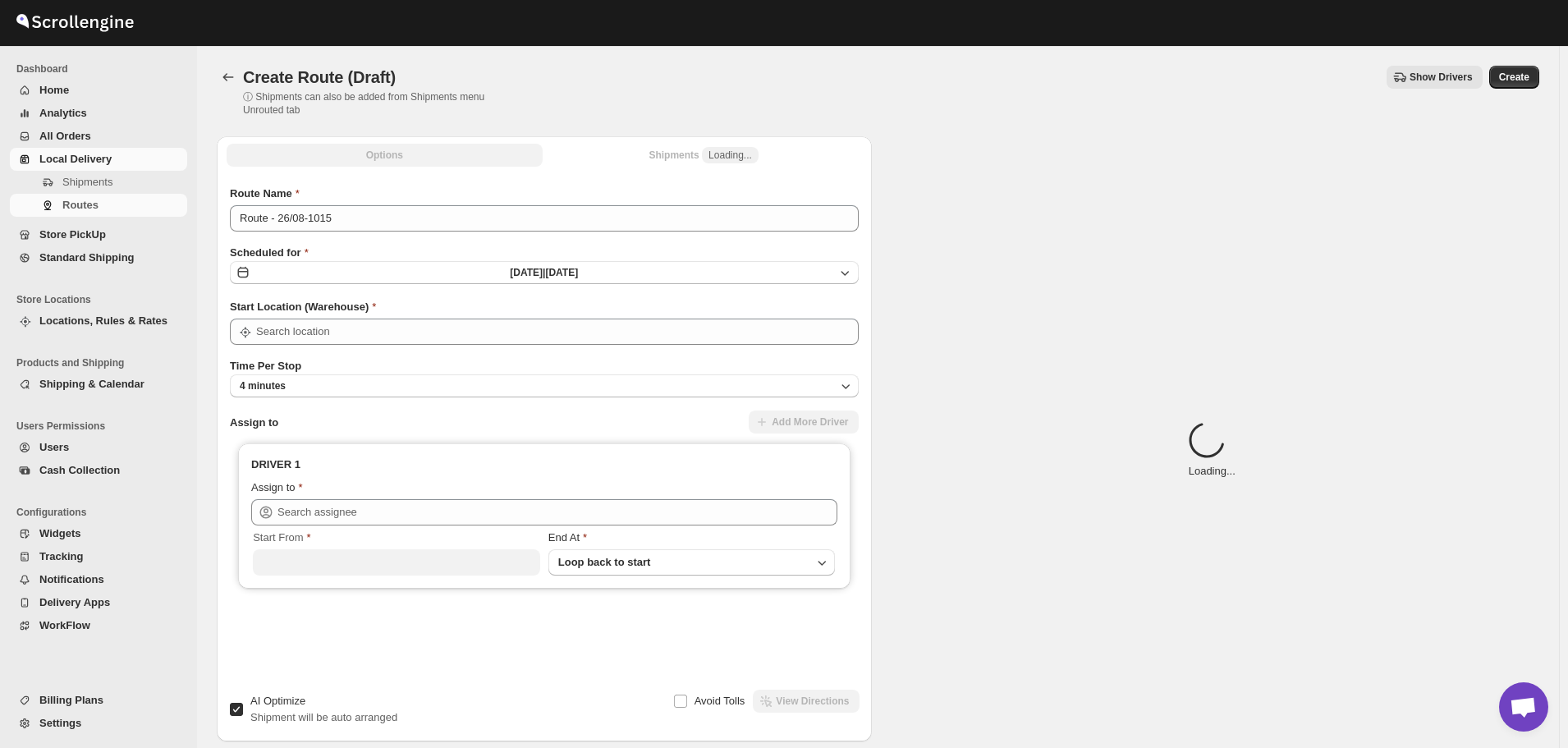
type input "Le Bouquet Florist"
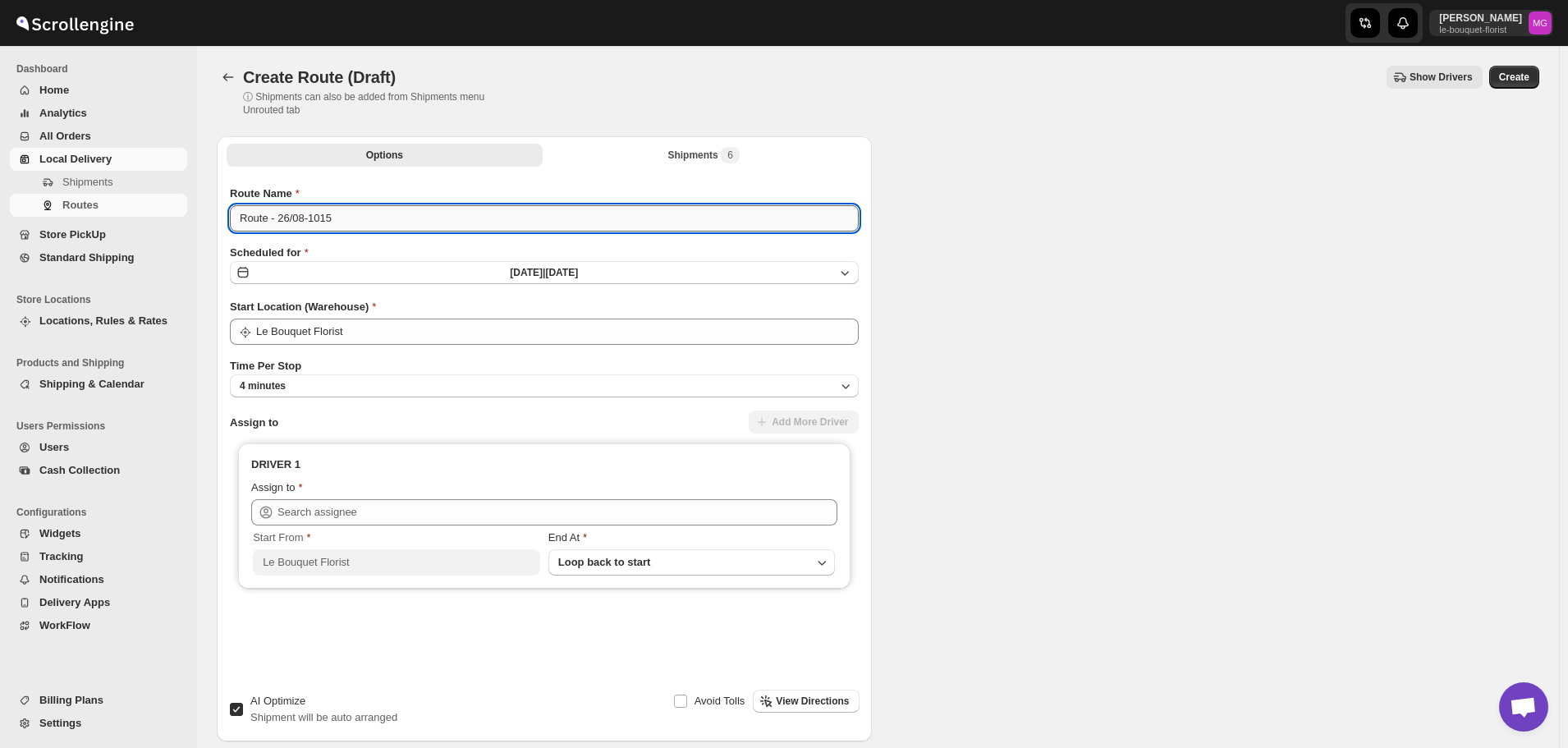
click at [340, 220] on input "Route - 26/08-1015" at bounding box center [544, 218] width 629 height 26
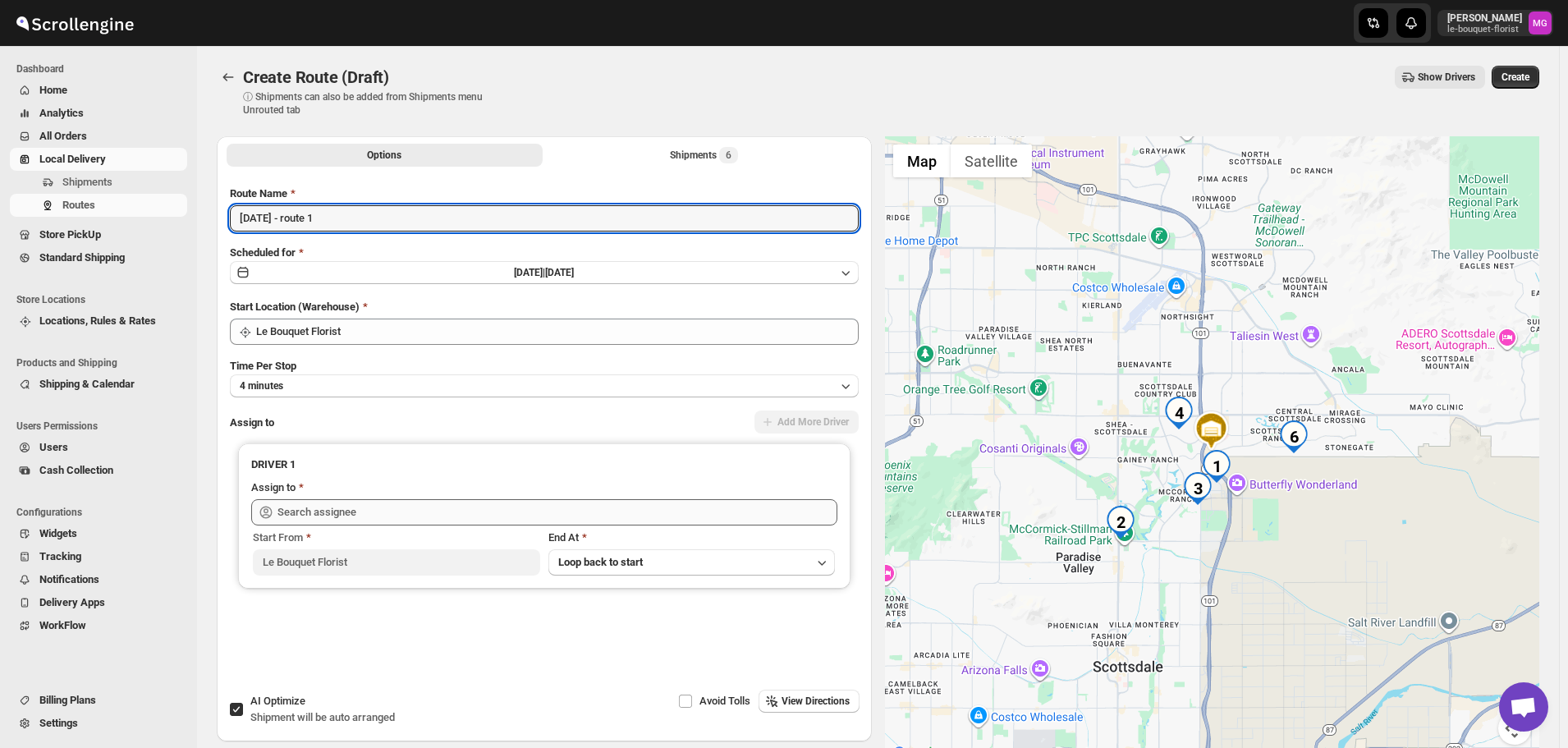
type input "[DATE] - route 1"
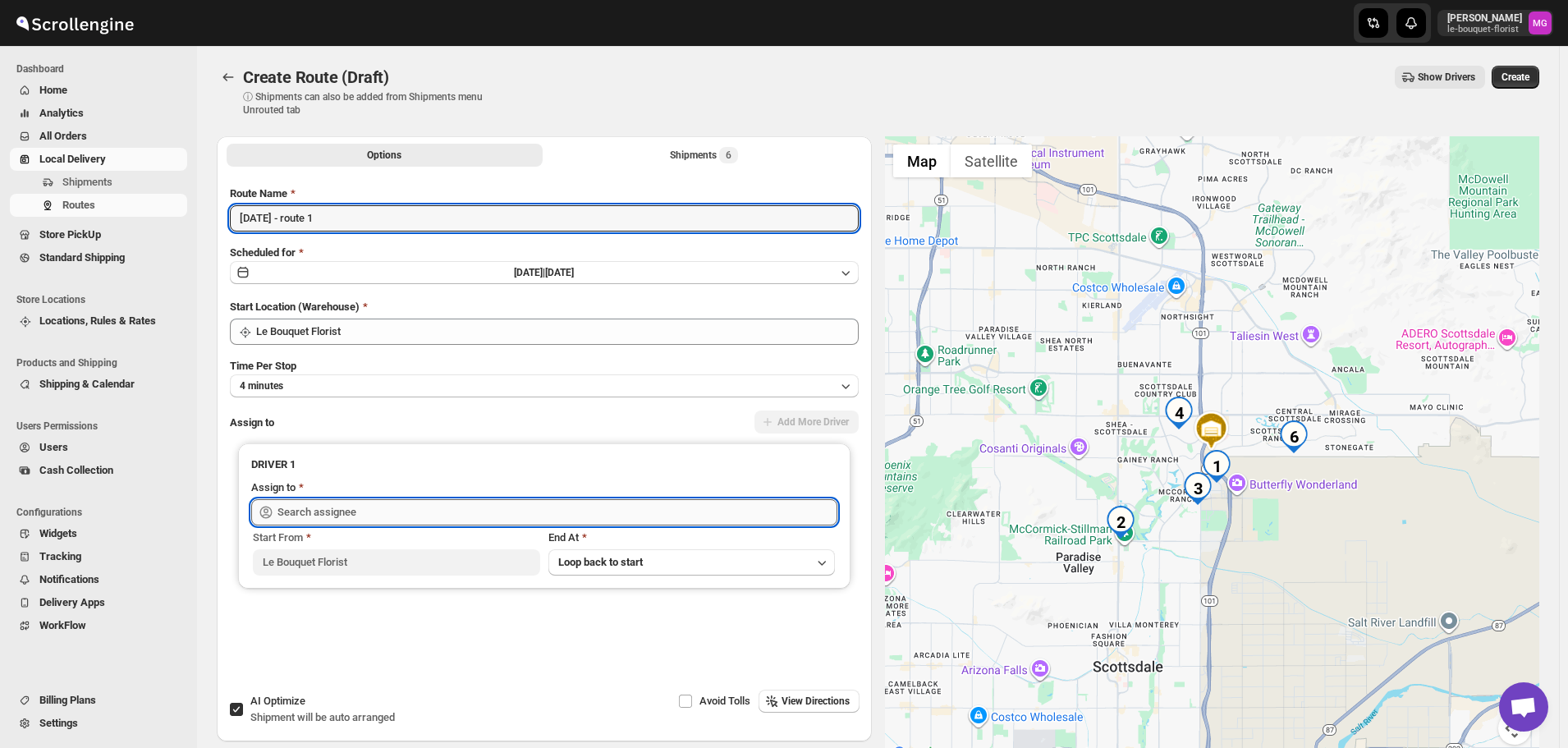
click at [377, 510] on input "text" at bounding box center [557, 513] width 560 height 26
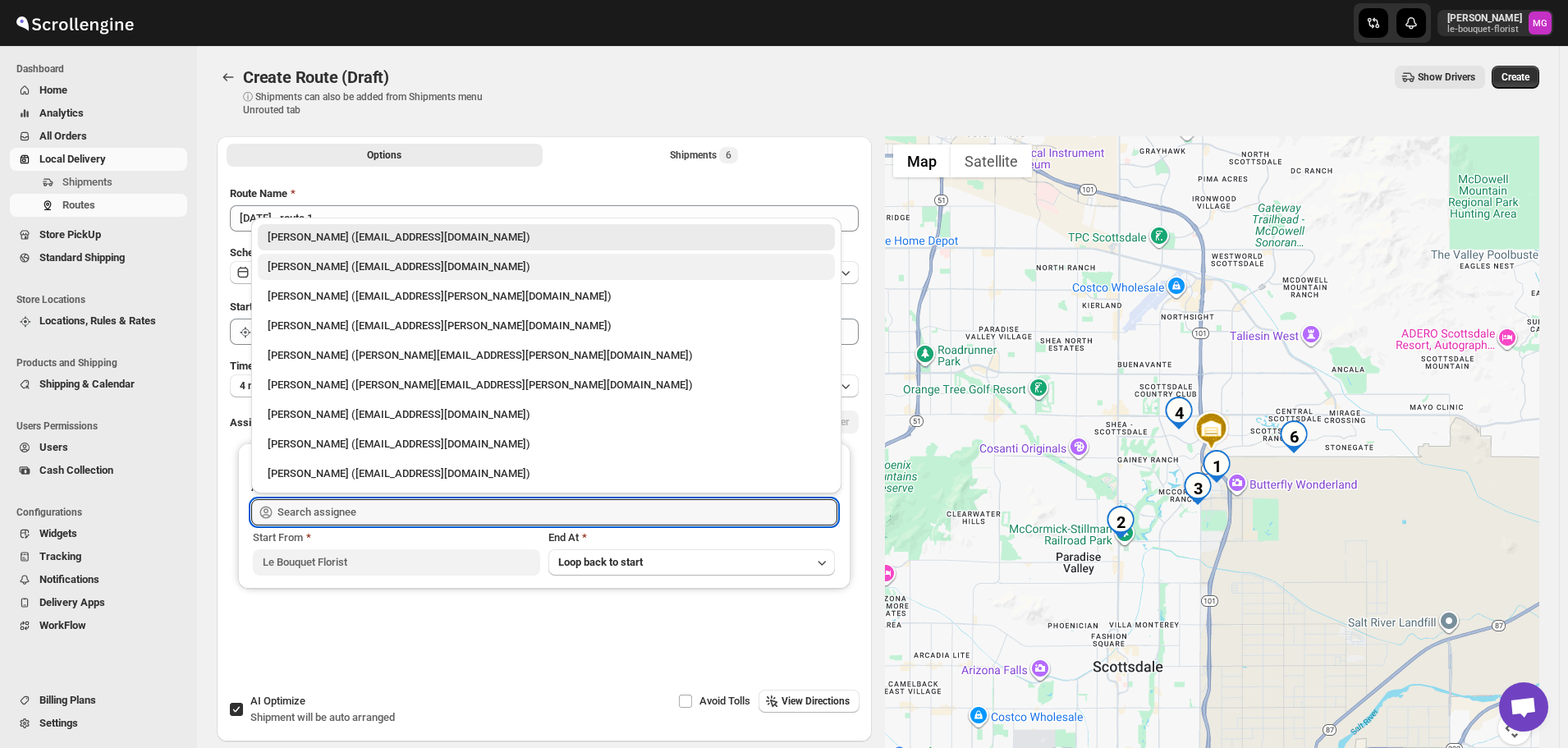
click at [333, 261] on div "Olivia Trott (oetrott@gmail.com)" at bounding box center [546, 267] width 557 height 17
type input "Olivia Trott (oetrott@gmail.com)"
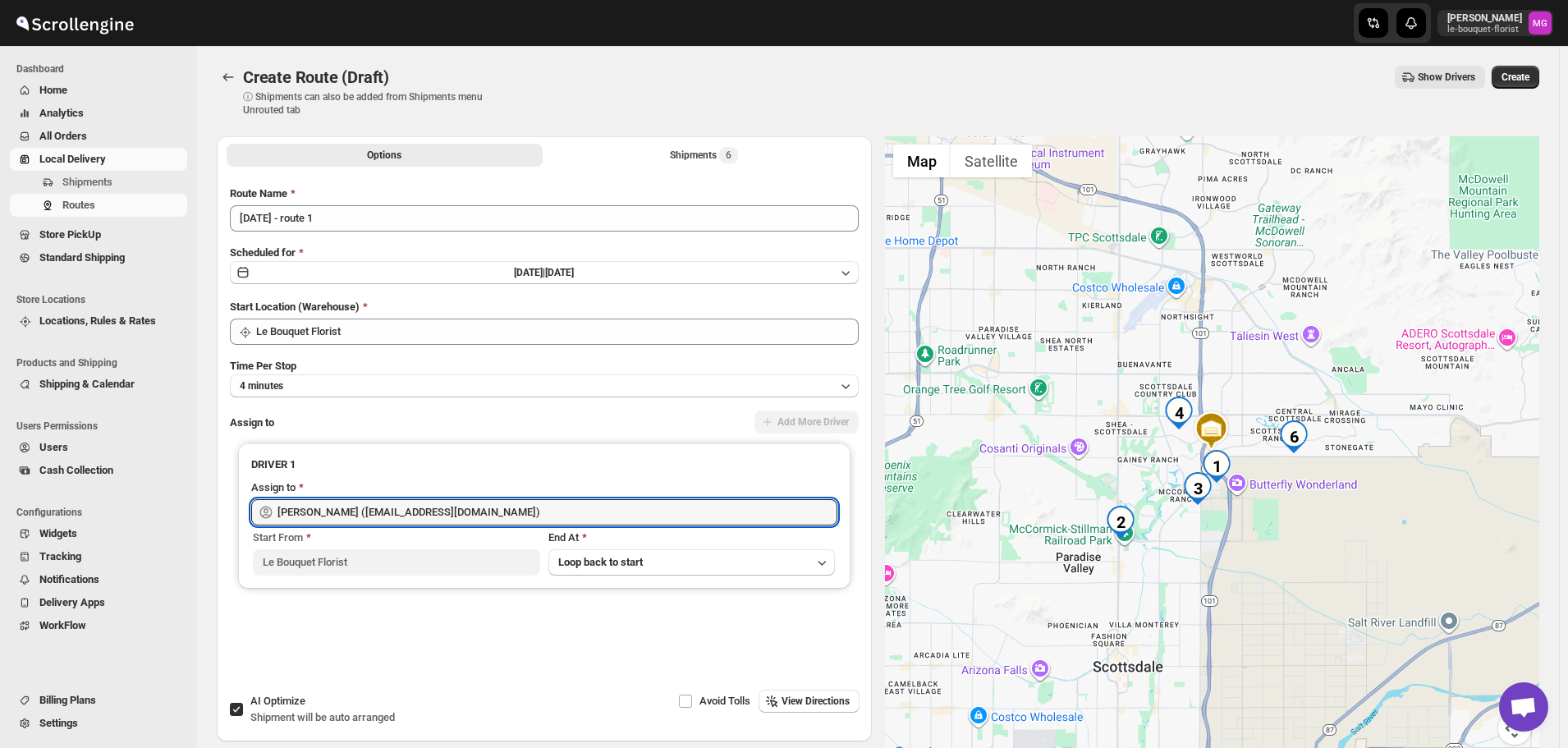
drag, startPoint x: 246, startPoint y: 699, endPoint x: 249, endPoint y: 707, distance: 8.5
click at [247, 700] on label "AI Optimize Shipment will be auto arranged" at bounding box center [312, 709] width 166 height 39
click at [243, 703] on input "AI Optimize Shipment will be auto arranged" at bounding box center [236, 709] width 13 height 13
checkbox input "false"
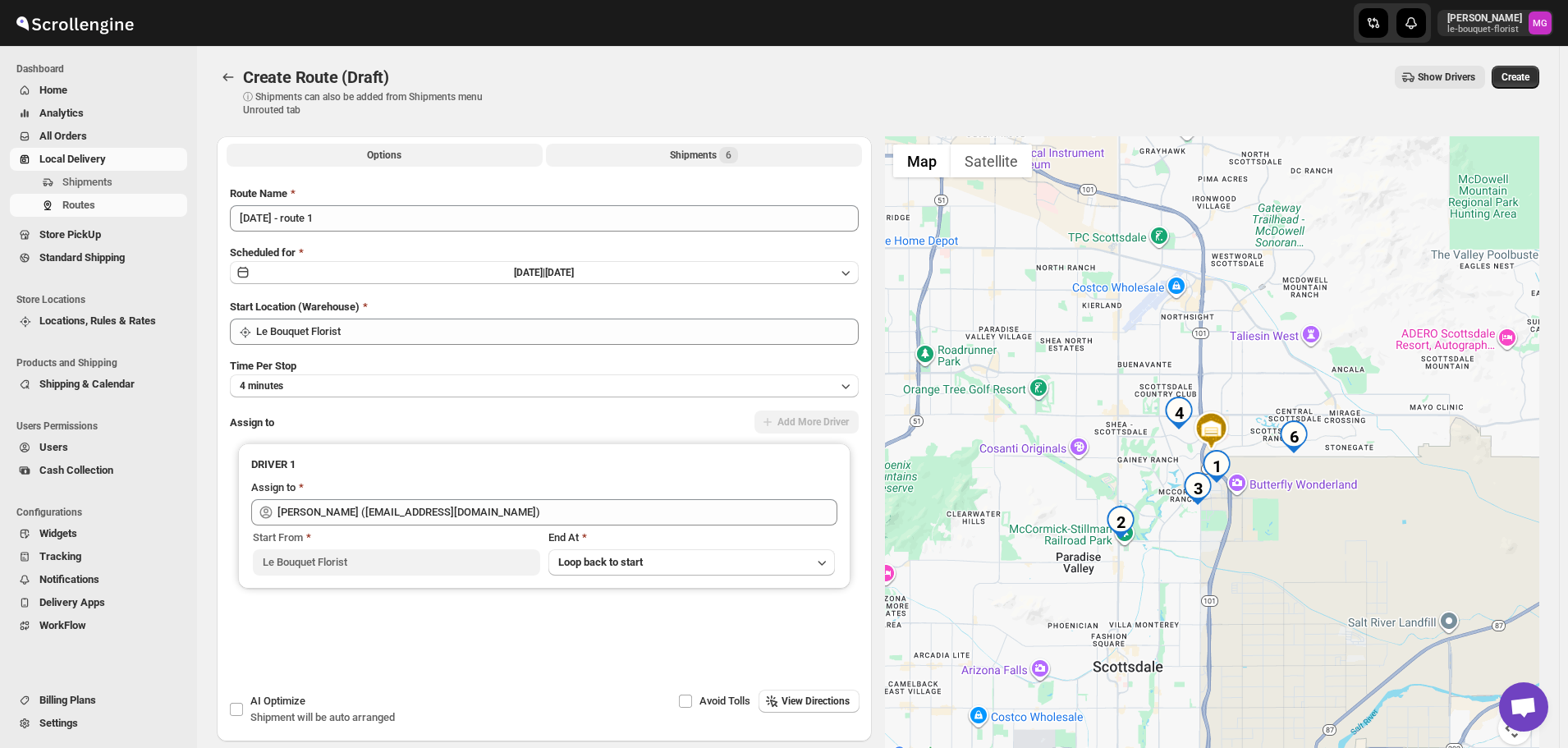
click at [697, 156] on div "Shipments 6" at bounding box center [703, 155] width 68 height 17
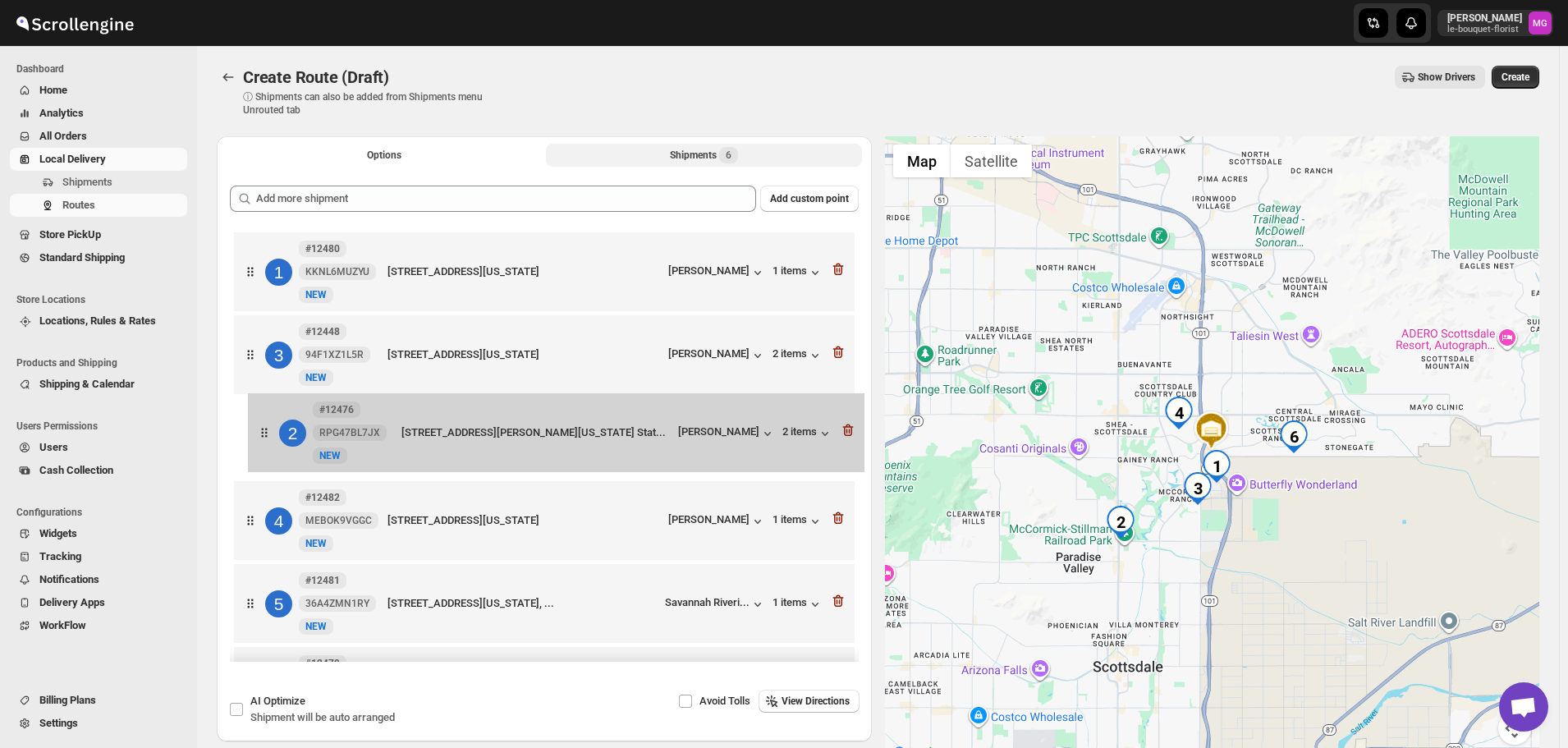
drag, startPoint x: 403, startPoint y: 359, endPoint x: 418, endPoint y: 447, distance: 89.3
click at [418, 447] on div "1 #12480 KKNL6MUZYU New NEW 9145 E Pima Center Parkway, Scottsdale, Arizona, 85…" at bounding box center [544, 481] width 629 height 506
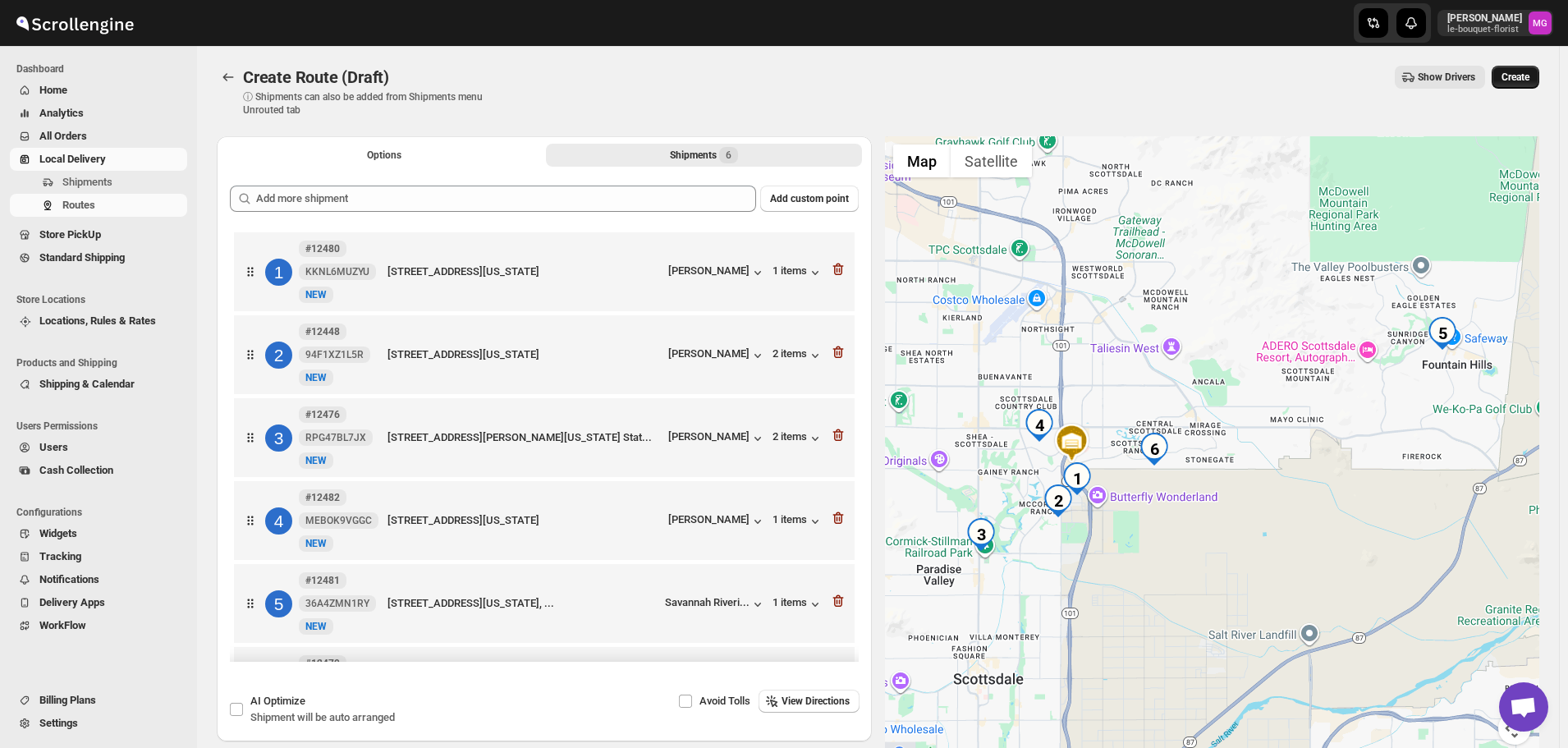
click at [1529, 73] on span "Create" at bounding box center [1515, 76] width 28 height 13
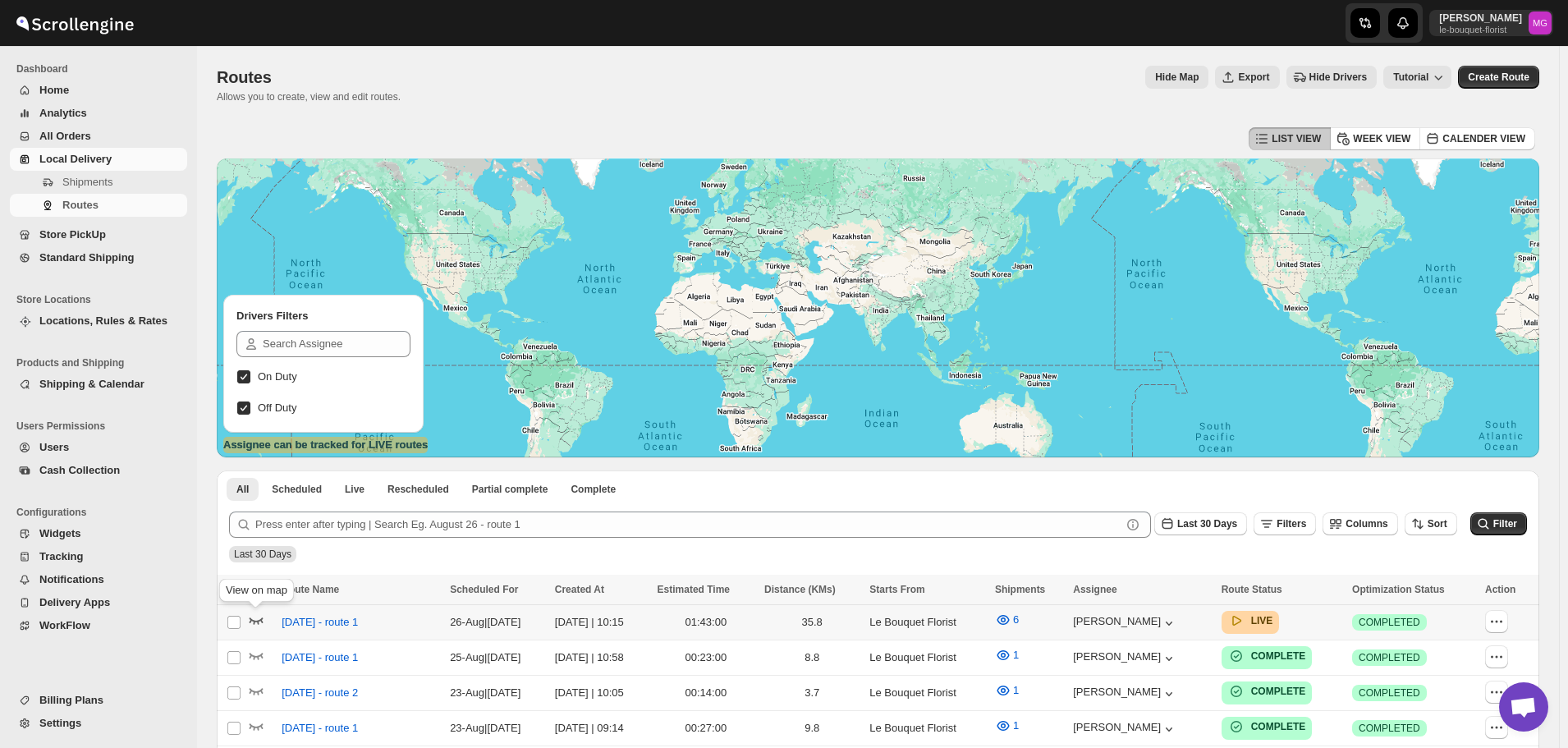
click at [261, 619] on icon "button" at bounding box center [256, 622] width 14 height 7
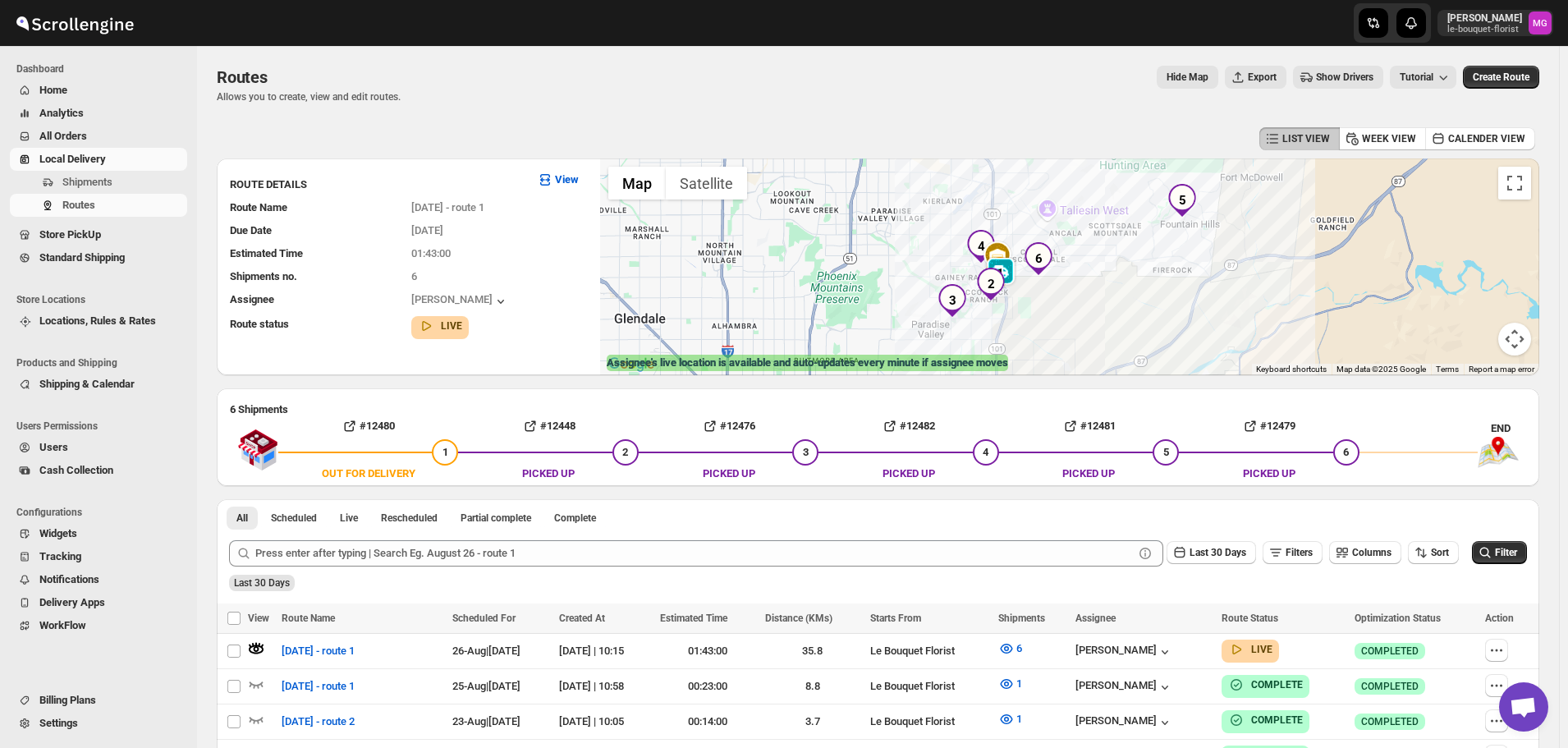
click at [1007, 268] on img "2" at bounding box center [991, 284] width 33 height 33
click at [1074, 210] on button "Close" at bounding box center [1054, 229] width 39 height 39
click at [1014, 271] on img at bounding box center [1000, 279] width 33 height 33
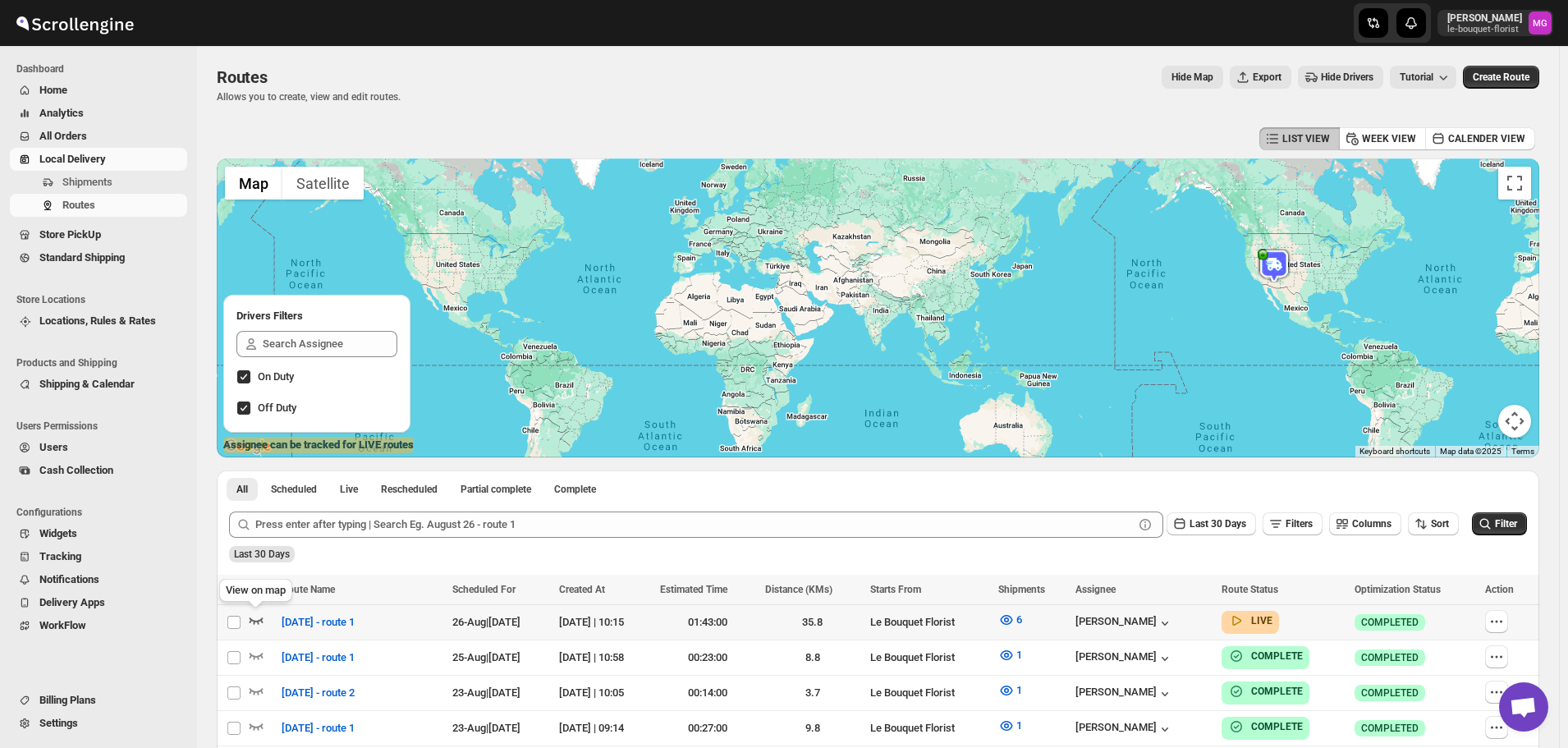
click at [254, 620] on icon "button" at bounding box center [255, 619] width 16 height 17
click at [248, 621] on icon "button" at bounding box center [255, 619] width 16 height 17
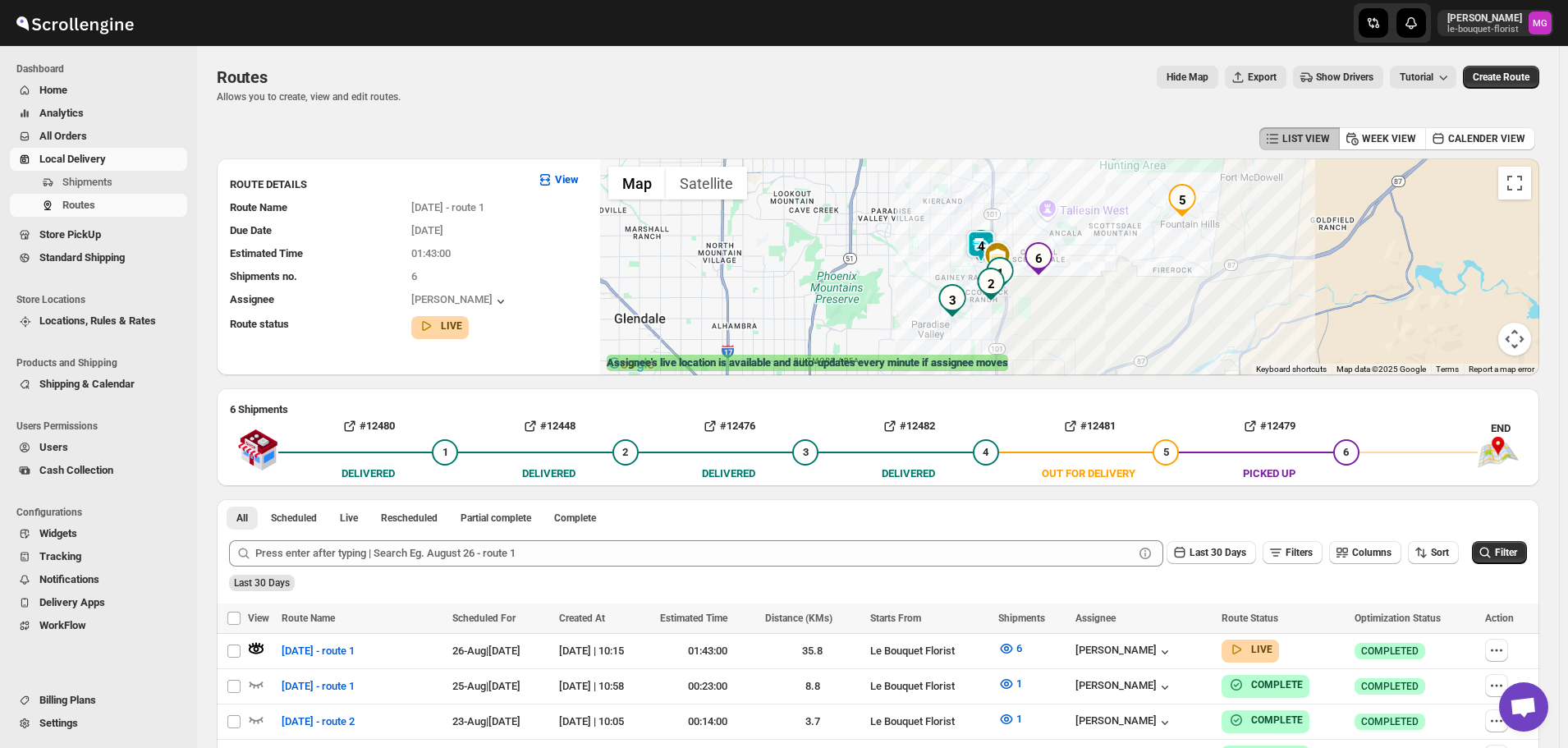
click at [984, 241] on img at bounding box center [981, 247] width 33 height 33
